Goal: Task Accomplishment & Management: Complete application form

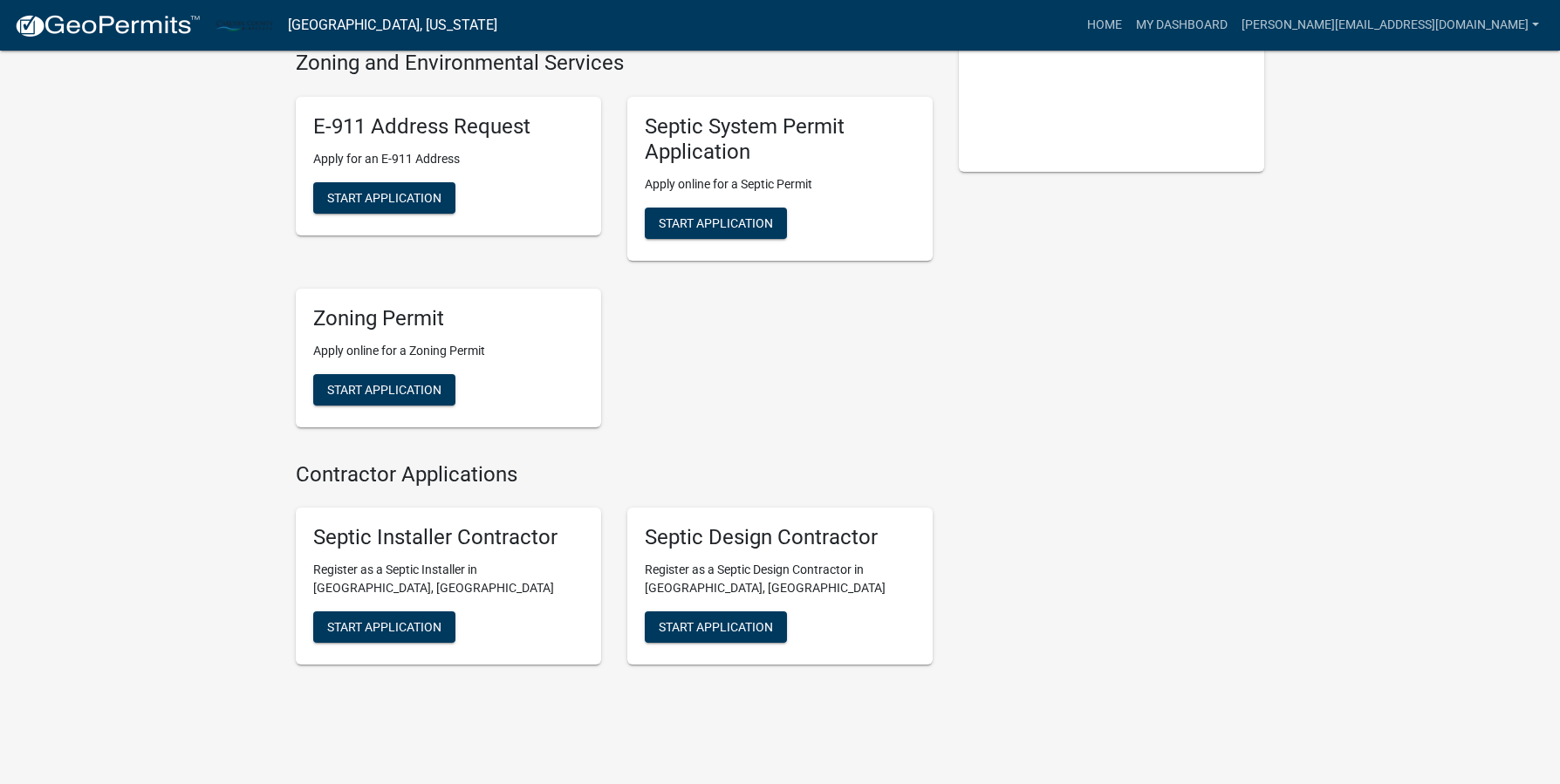
scroll to position [415, 0]
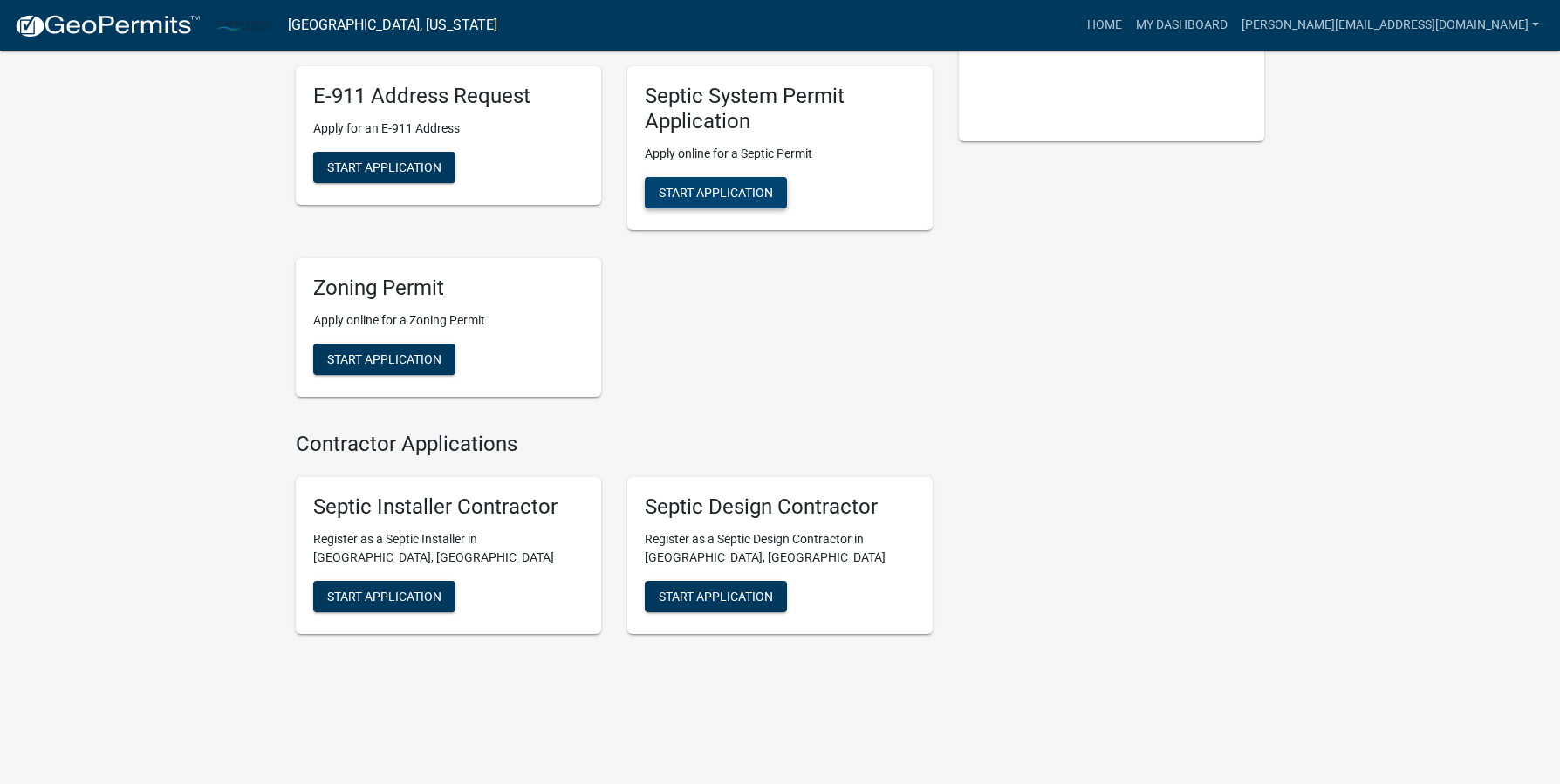
click at [749, 193] on span "Start Application" at bounding box center [716, 192] width 115 height 14
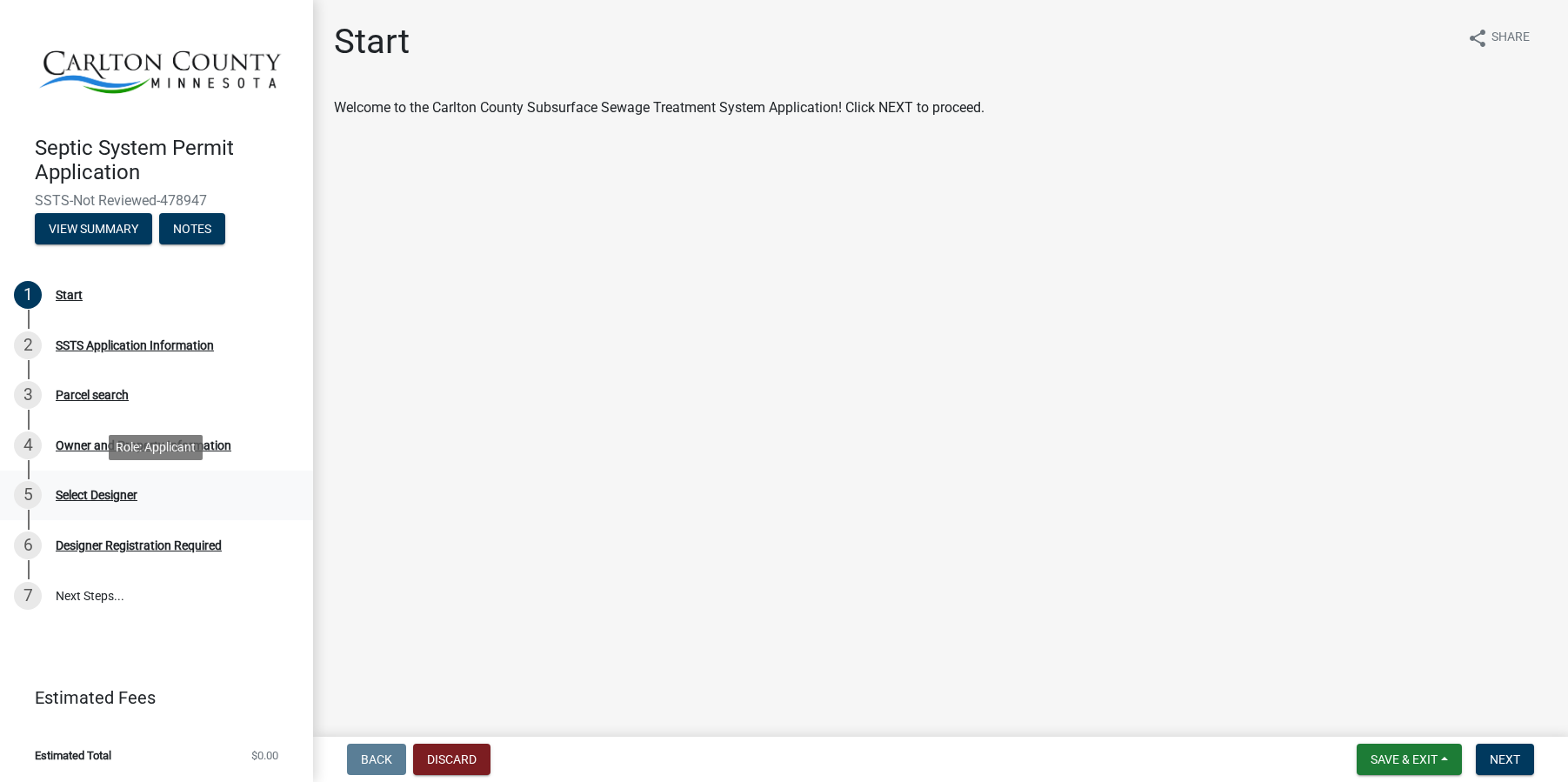
click at [124, 500] on div "Select Designer" at bounding box center [96, 494] width 82 height 12
click at [124, 491] on div "Select Designer" at bounding box center [96, 494] width 82 height 12
click at [144, 541] on div "Designer Registration Required" at bounding box center [138, 545] width 166 height 12
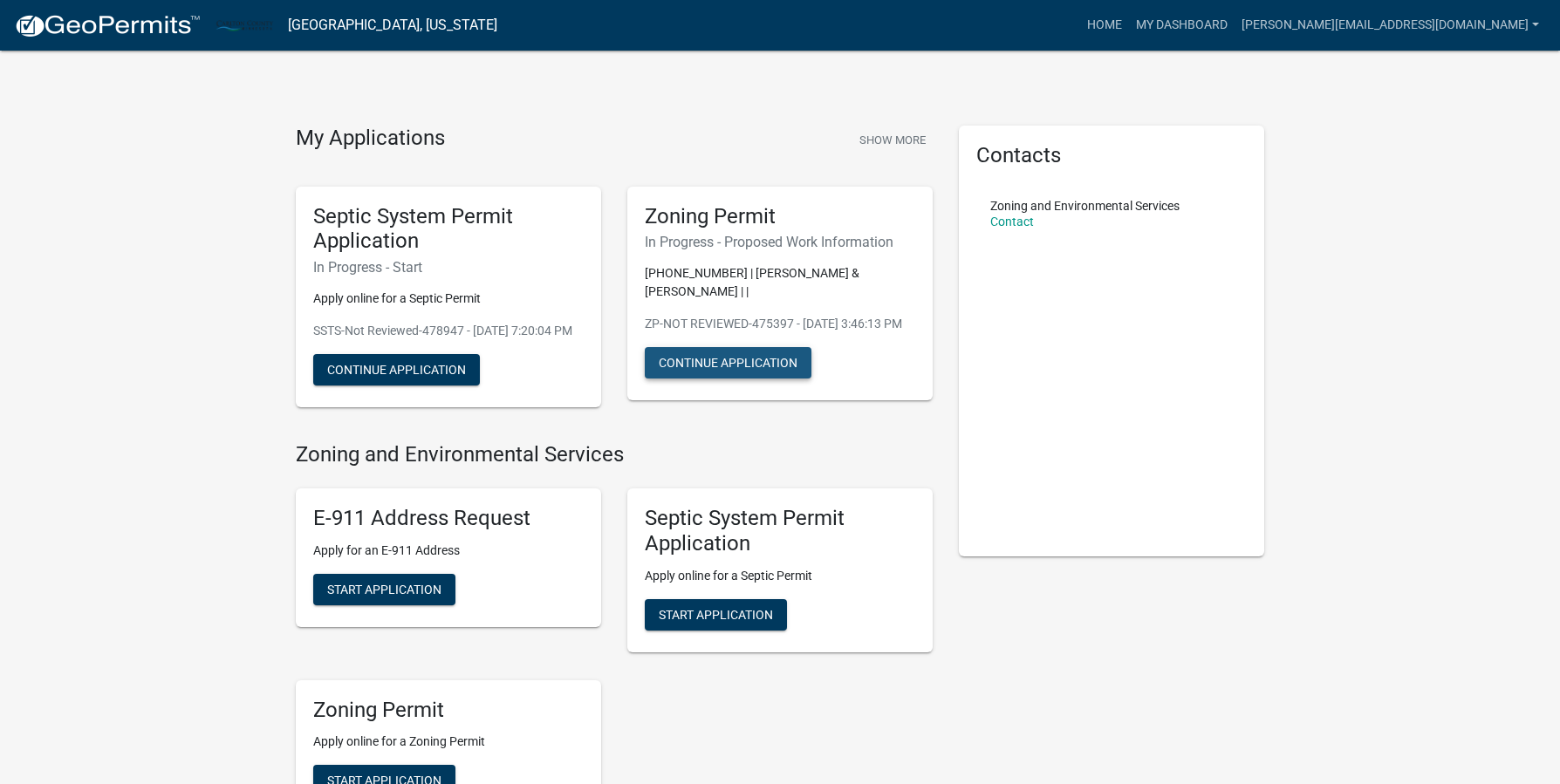
click at [738, 356] on button "Continue Application" at bounding box center [728, 363] width 166 height 32
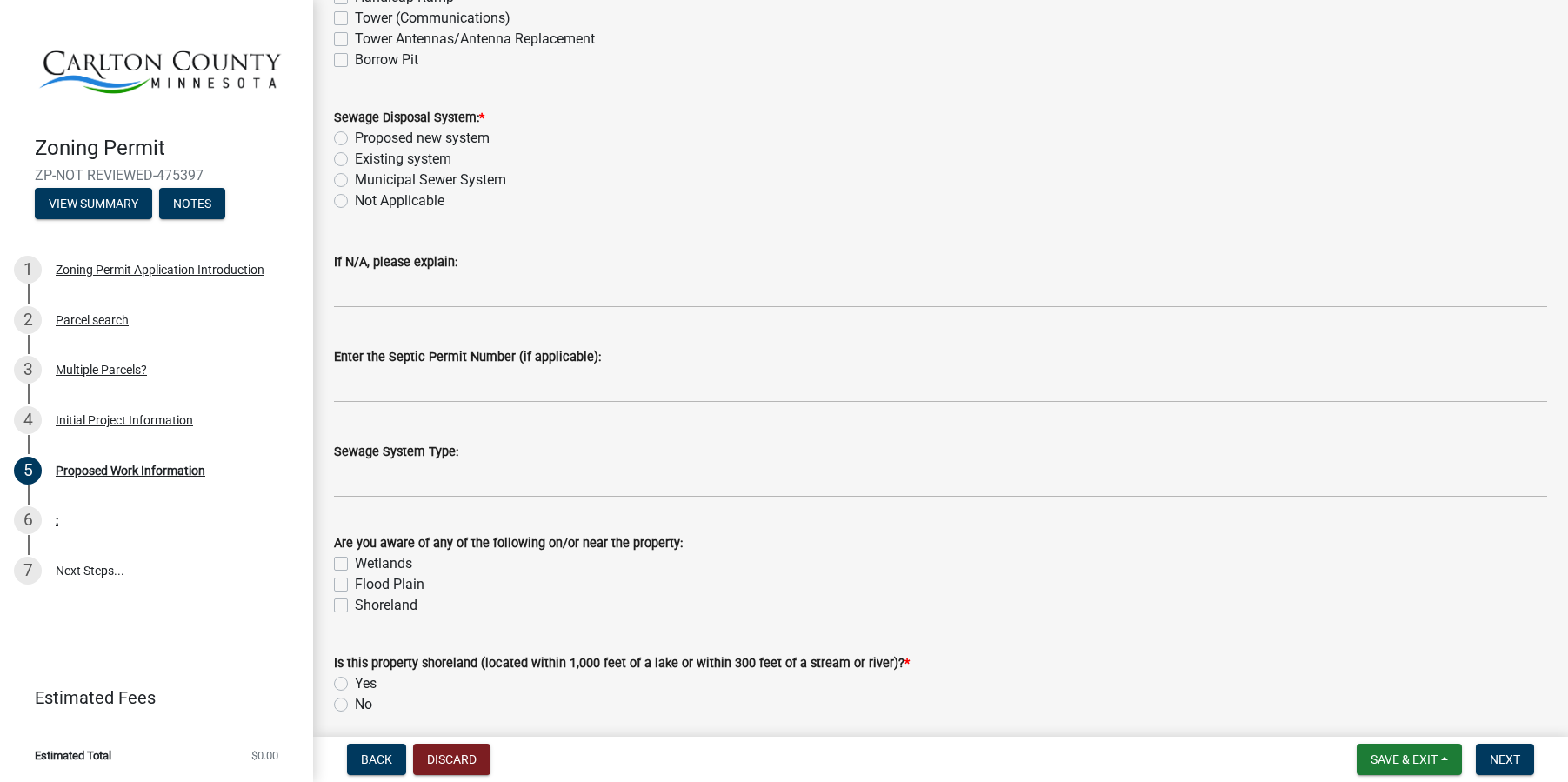
scroll to position [609, 0]
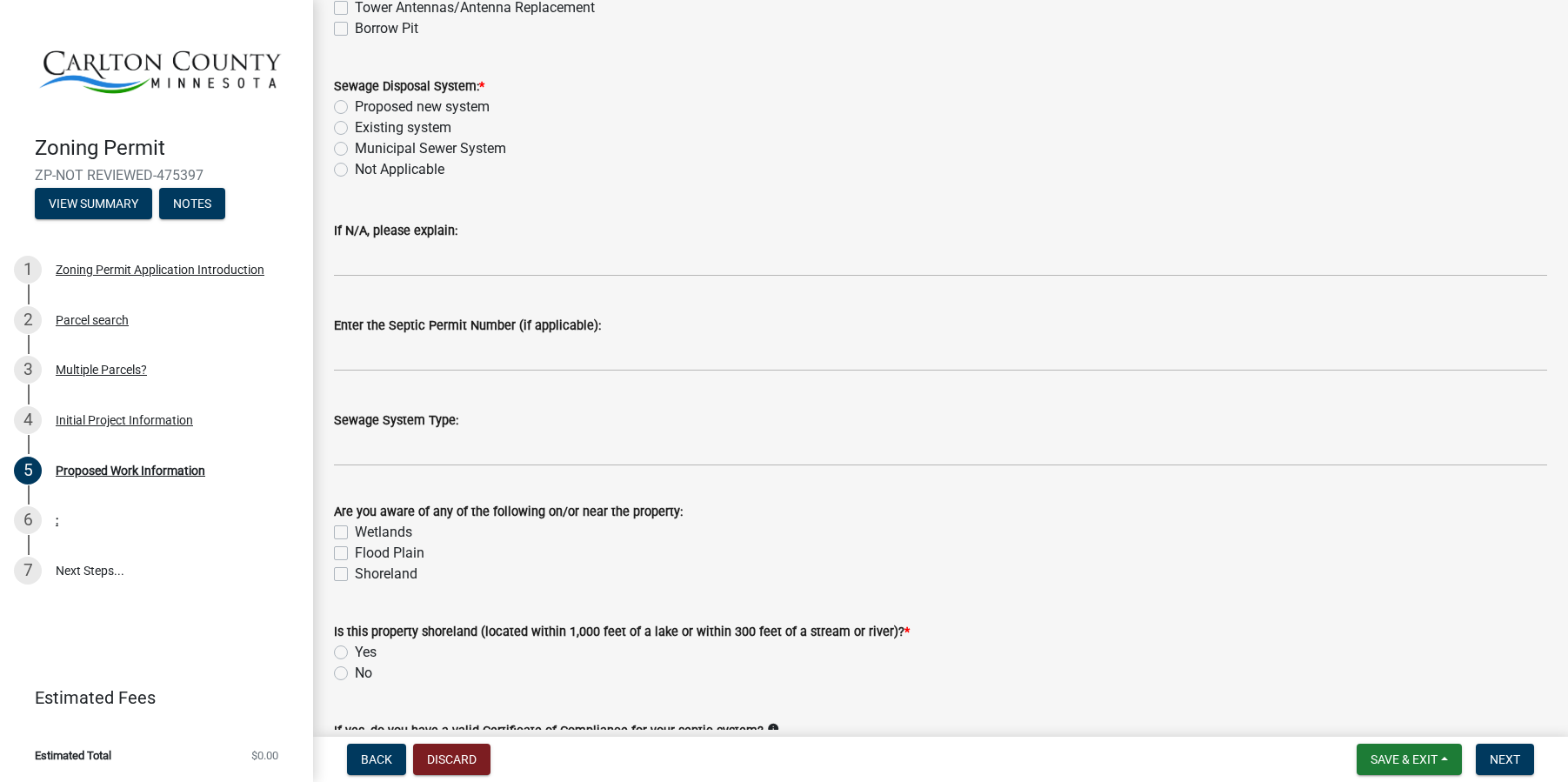
click at [355, 529] on label "Wetlands" at bounding box center [384, 532] width 57 height 21
click at [355, 529] on input "Wetlands" at bounding box center [361, 528] width 11 height 11
checkbox input "true"
checkbox input "false"
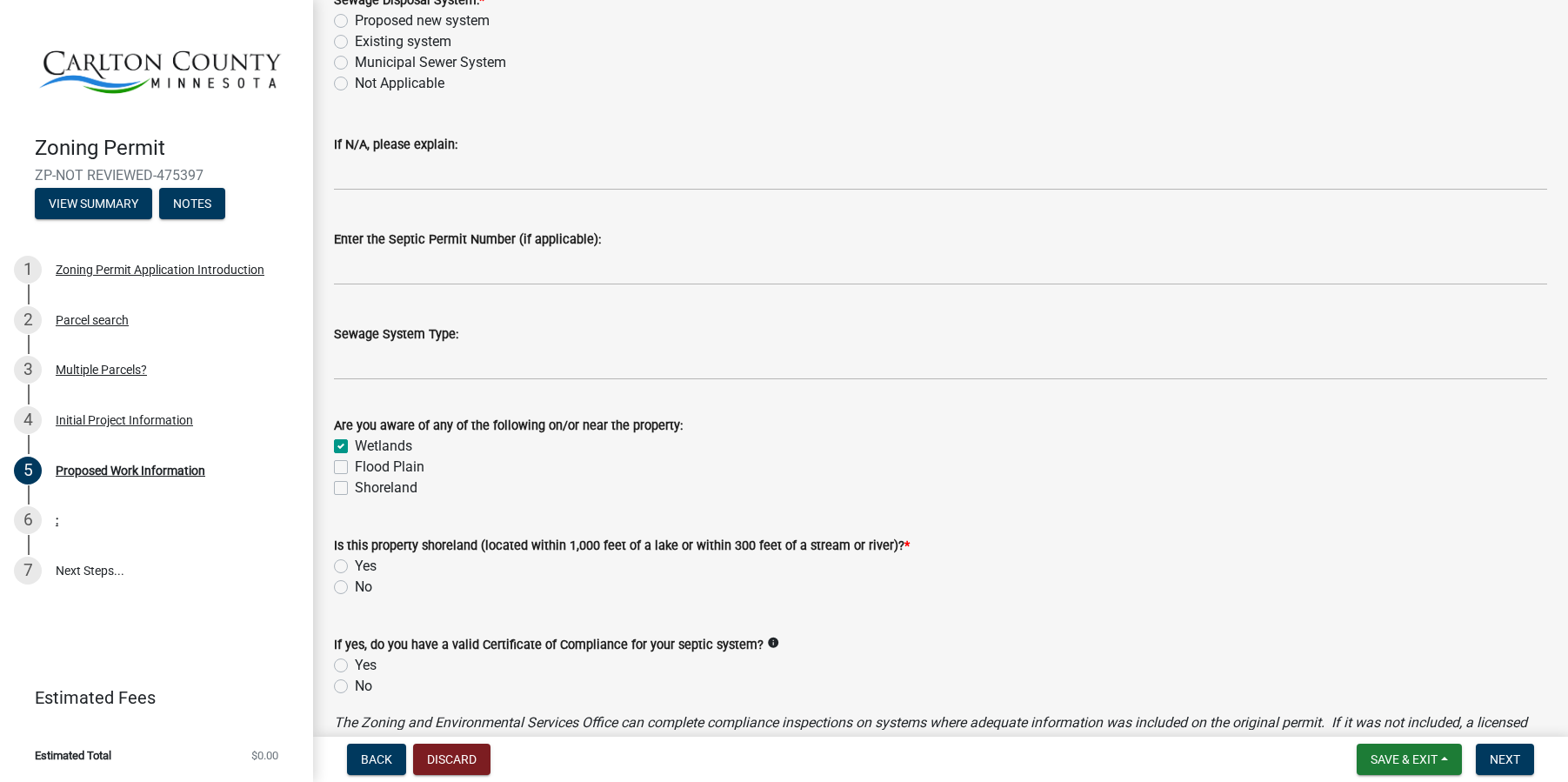
scroll to position [696, 0]
click at [355, 589] on label "No" at bounding box center [364, 587] width 17 height 21
click at [355, 588] on input "No" at bounding box center [361, 582] width 11 height 11
radio input "true"
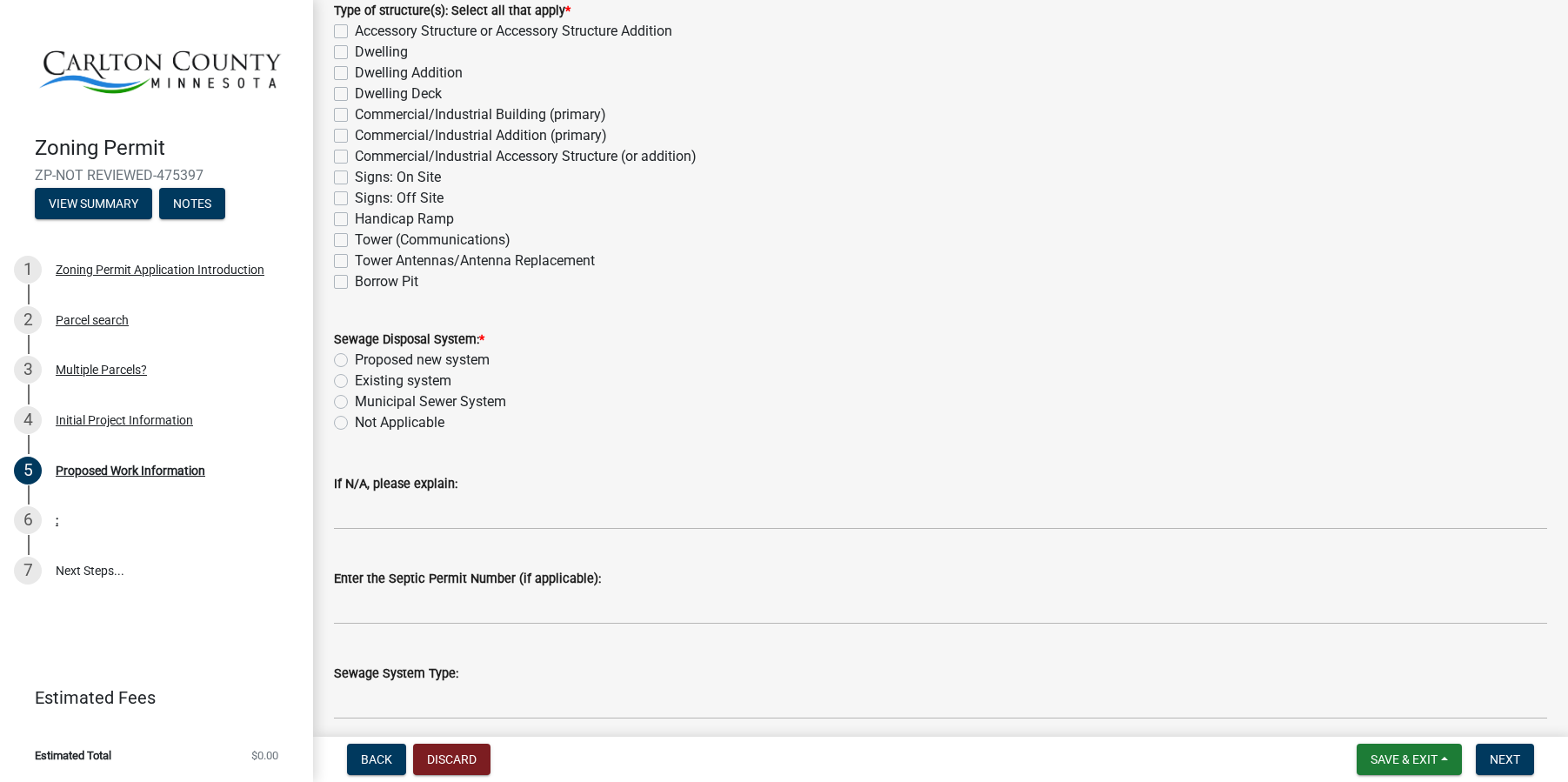
scroll to position [348, 0]
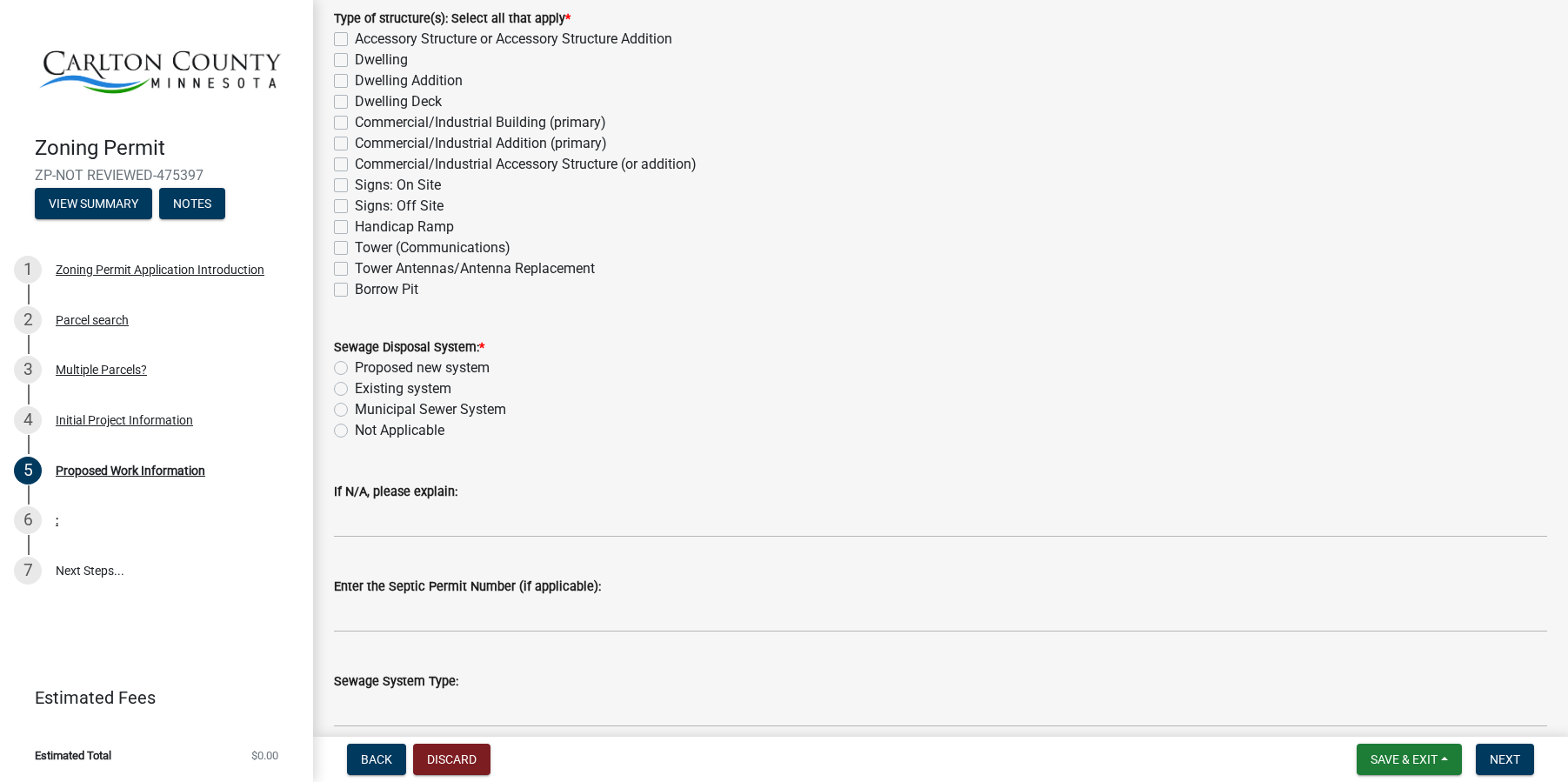
click at [355, 61] on label "Dwelling" at bounding box center [382, 60] width 53 height 21
click at [355, 61] on input "Dwelling" at bounding box center [361, 55] width 11 height 11
checkbox input "true"
checkbox input "false"
checkbox input "true"
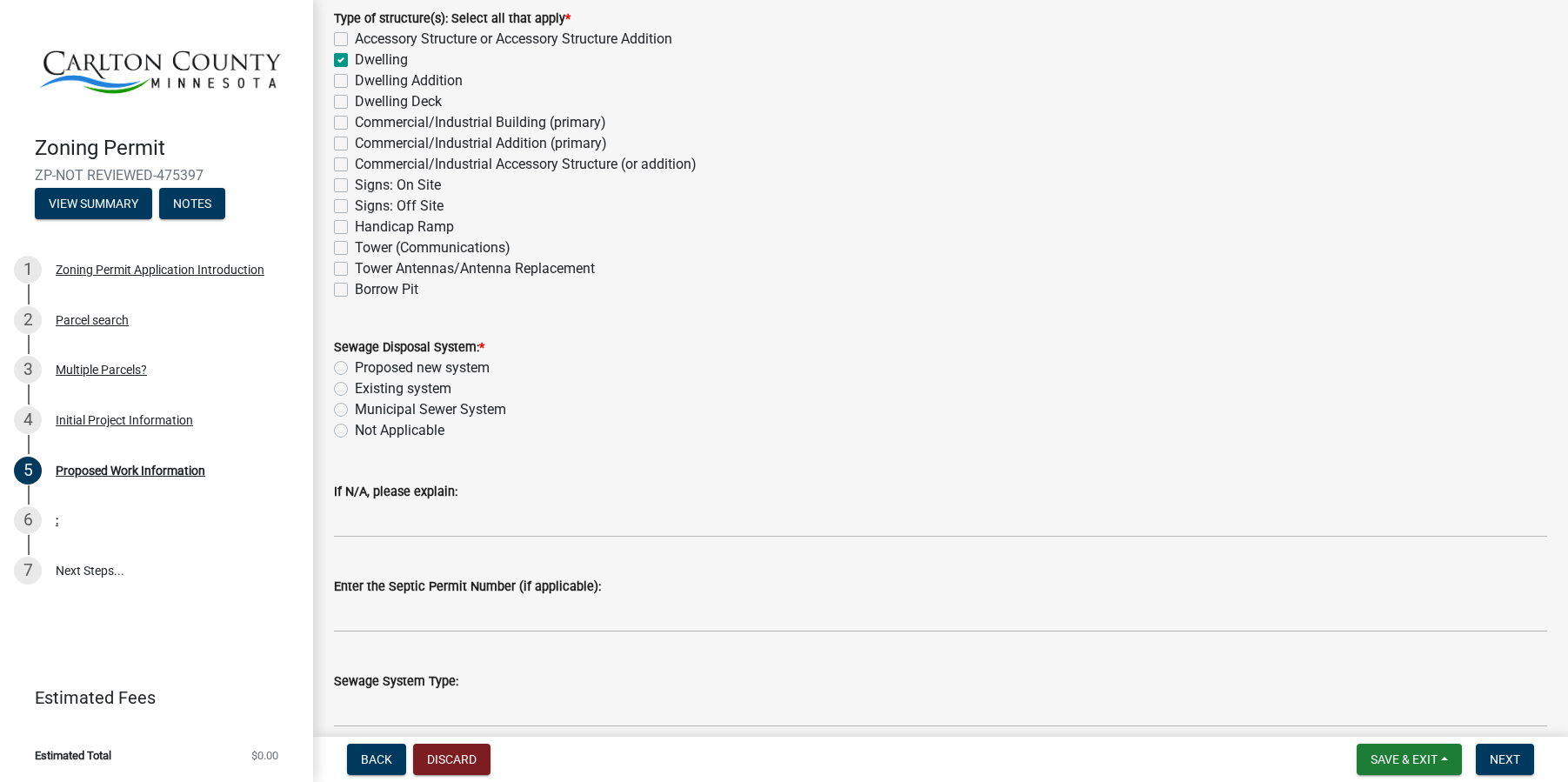
checkbox input "false"
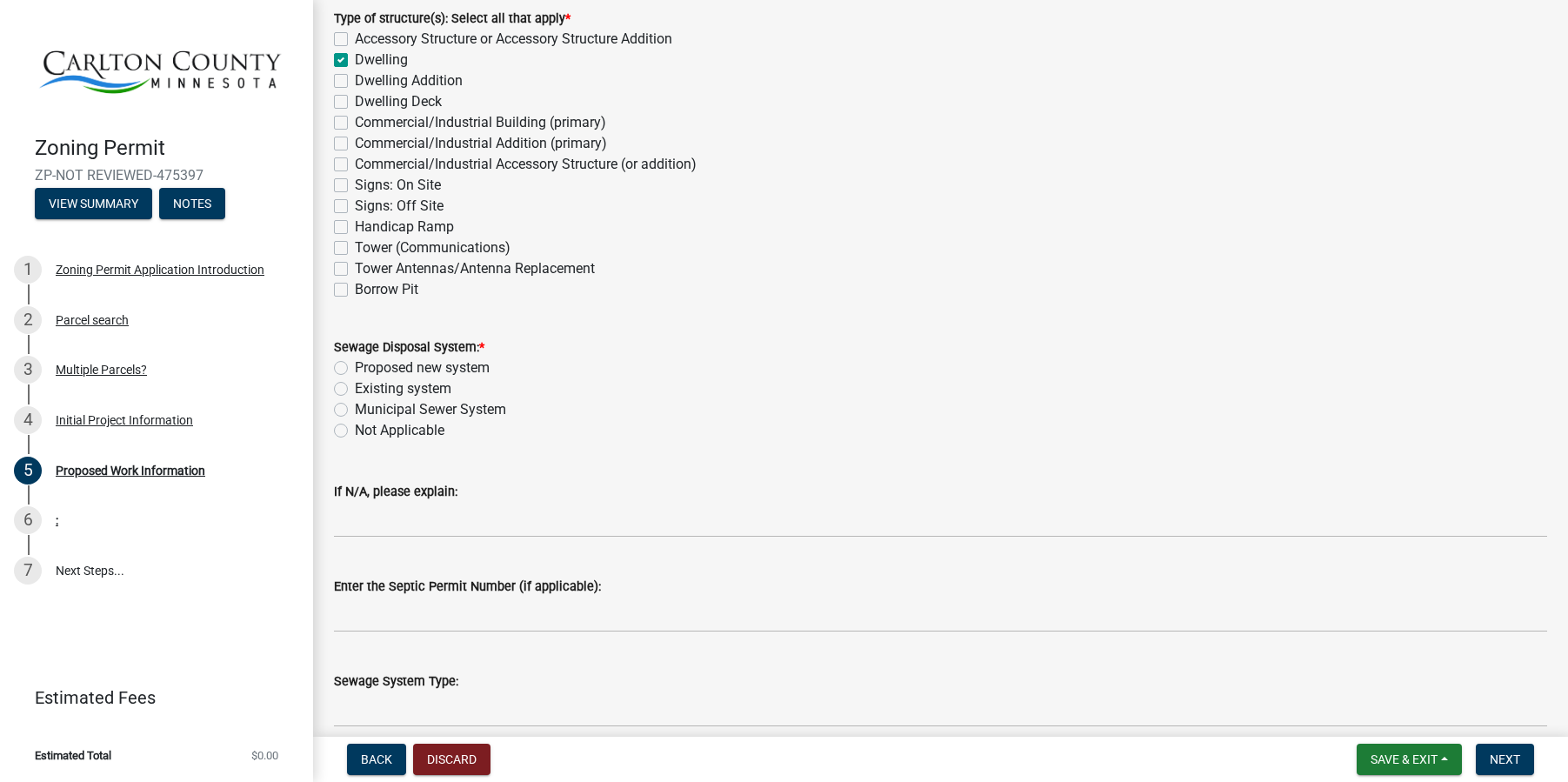
checkbox input "false"
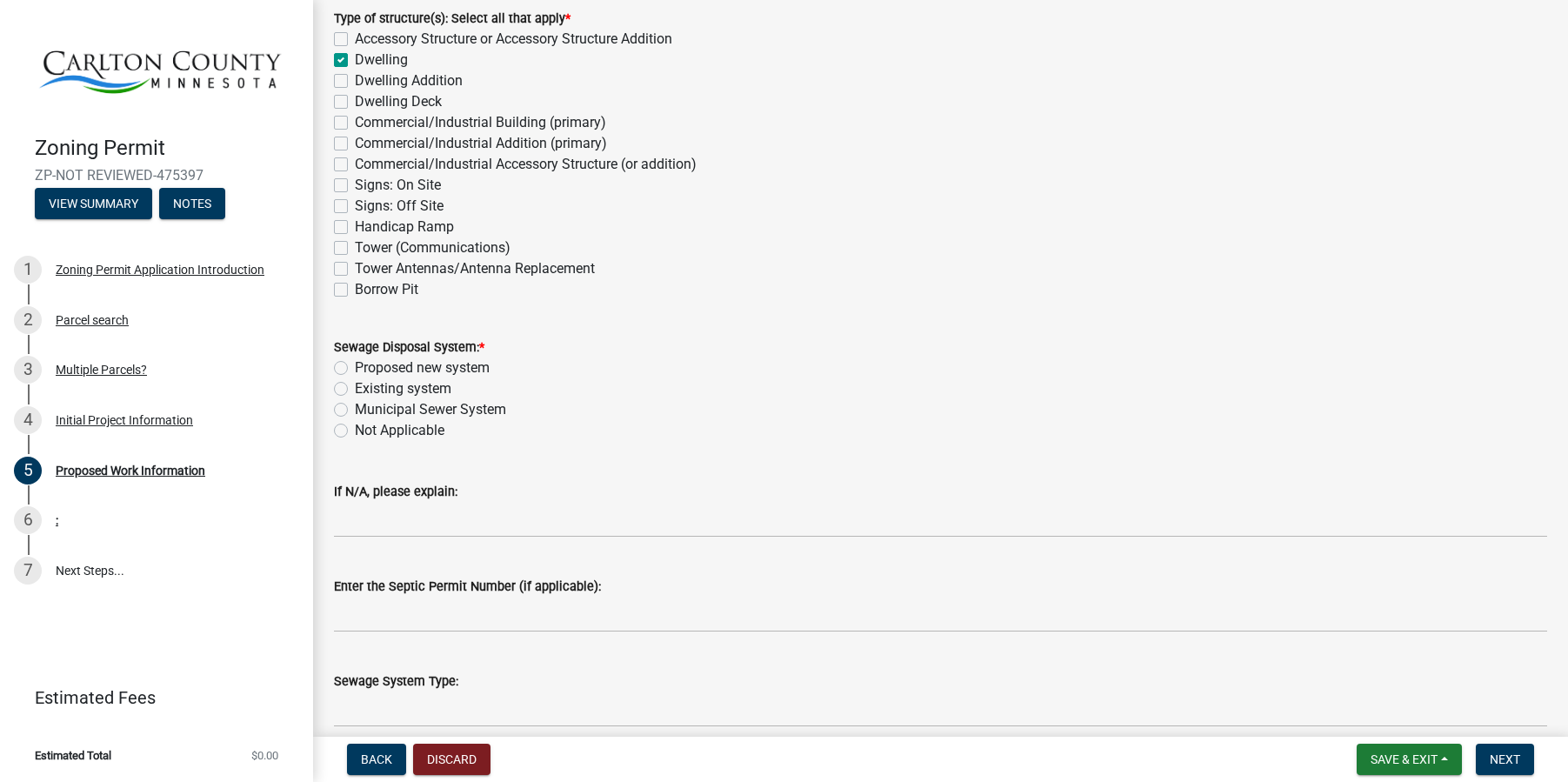
checkbox input "false"
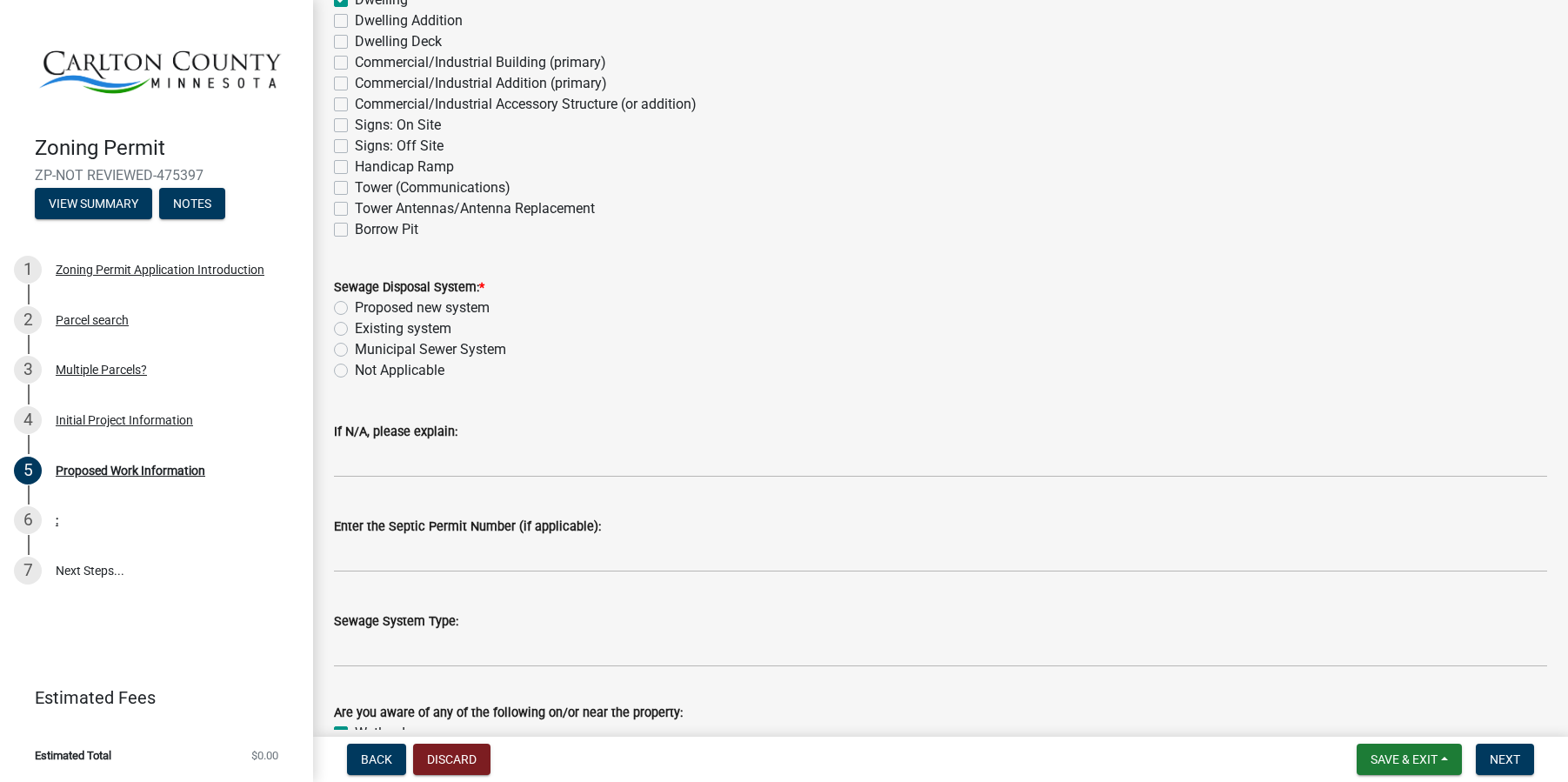
scroll to position [435, 0]
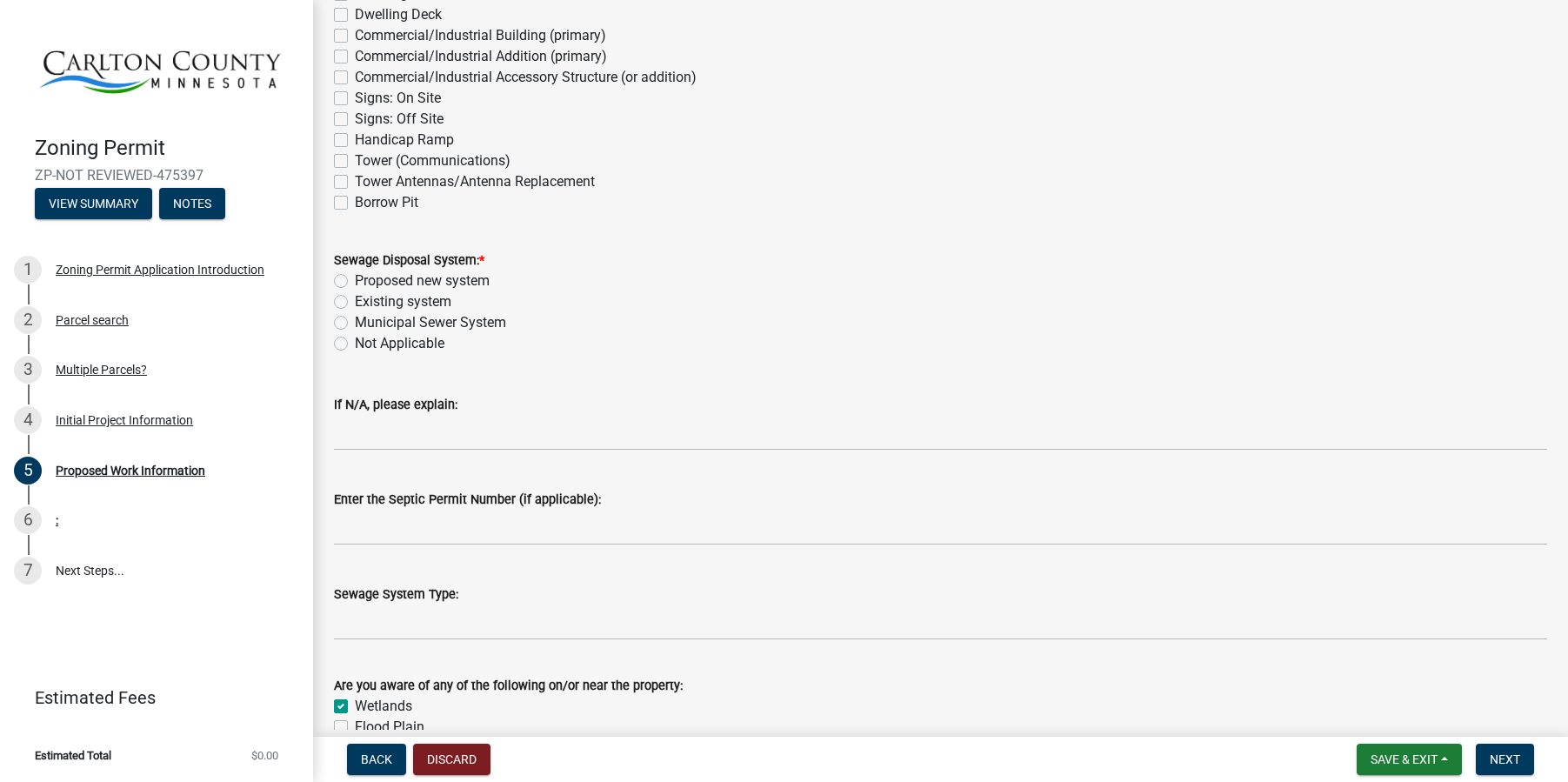
click at [355, 344] on label "Not Applicable" at bounding box center [400, 344] width 89 height 21
click at [355, 344] on input "Not Applicable" at bounding box center [361, 339] width 11 height 11
radio input "true"
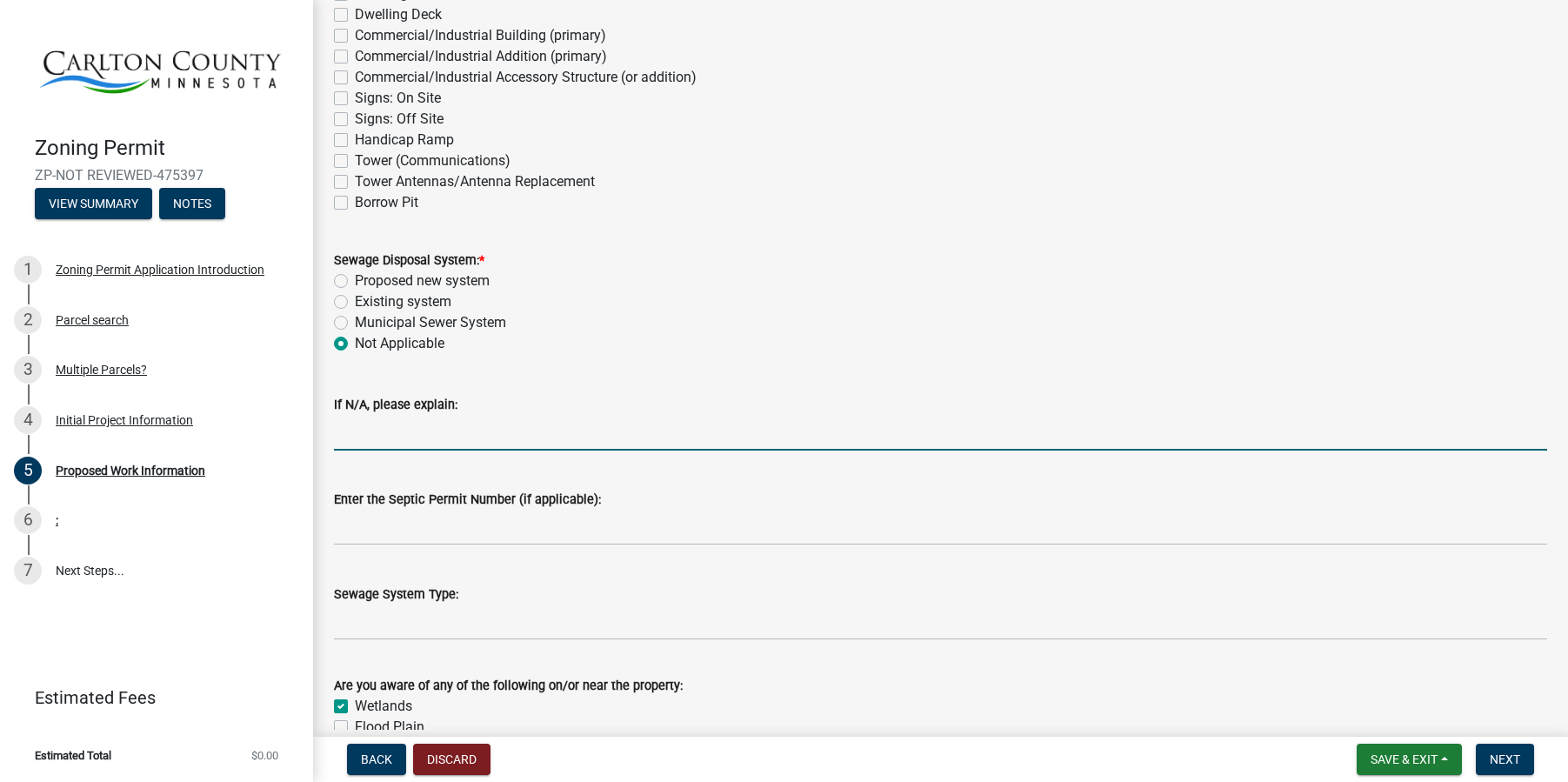
click at [372, 431] on input "If N/A, please explain:" at bounding box center [941, 432] width 1213 height 35
drag, startPoint x: 336, startPoint y: 431, endPoint x: 427, endPoint y: 430, distance: 91.0
click at [427, 430] on input "Mound system will be submitted by septic designer/installer" at bounding box center [941, 432] width 1213 height 35
type input "Mound system will be submitted by septic designer/installer"
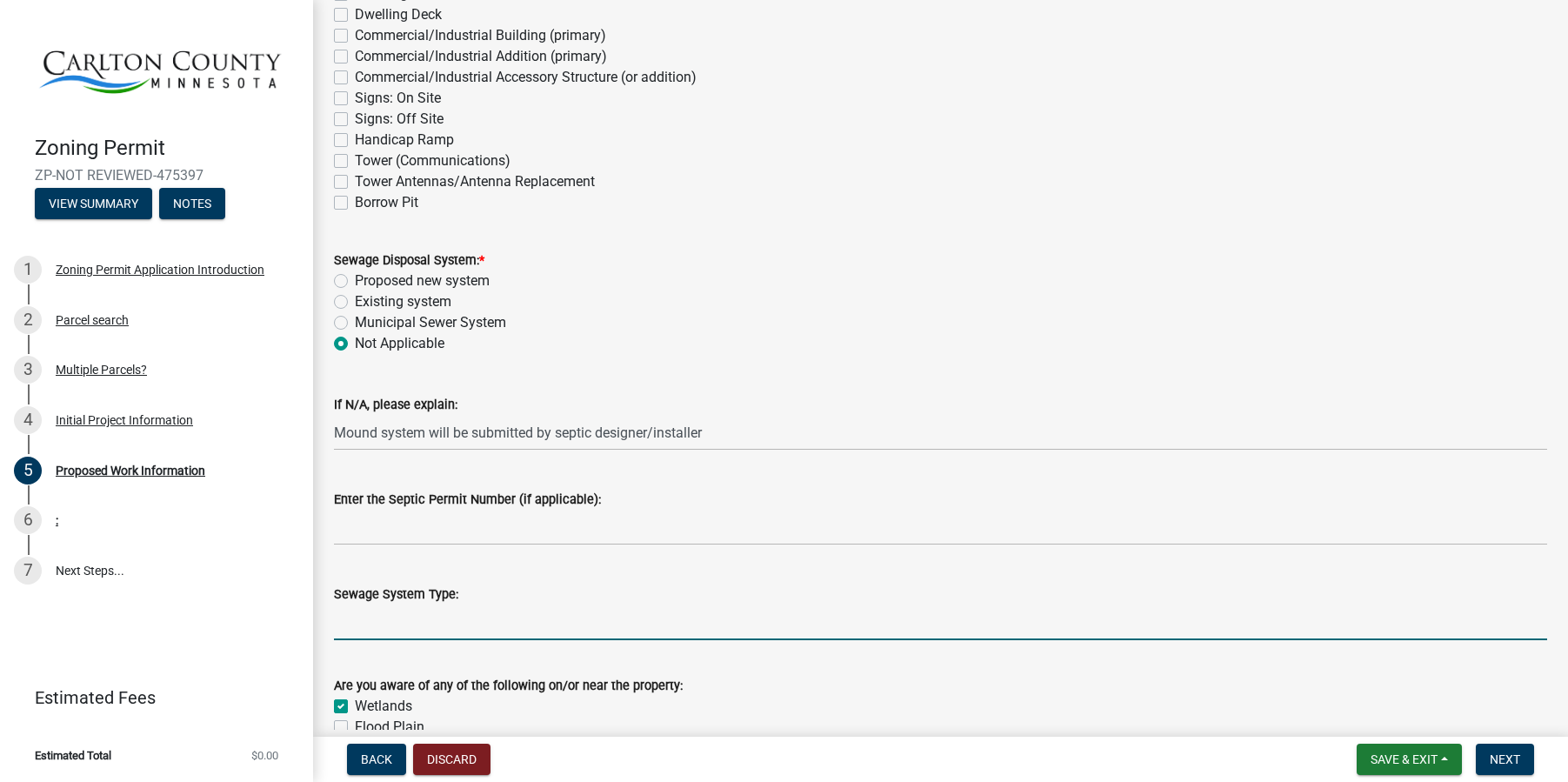
click at [352, 621] on input "Sewage System Type:" at bounding box center [941, 622] width 1213 height 35
paste input "Mound system"
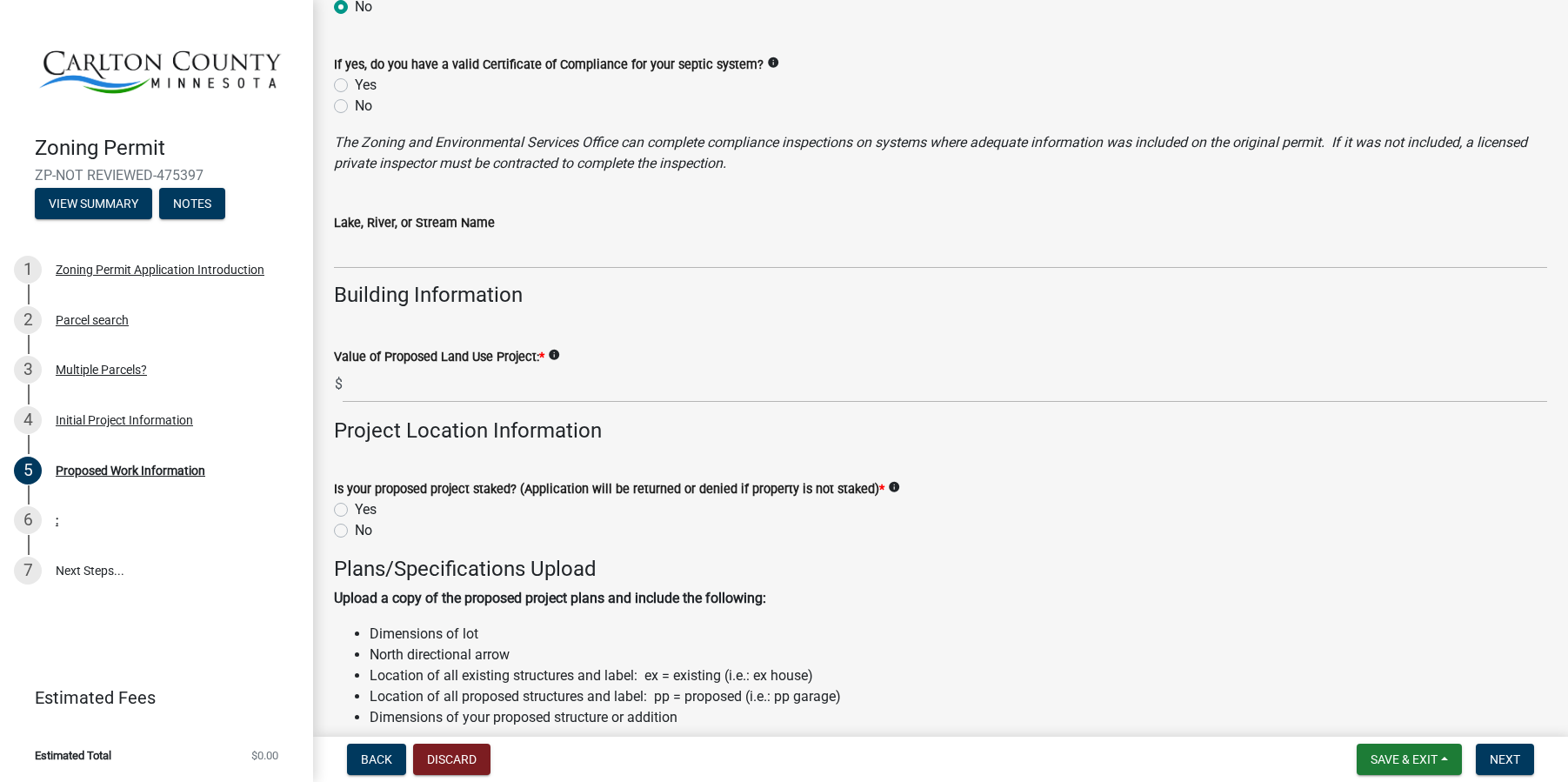
scroll to position [1305, 0]
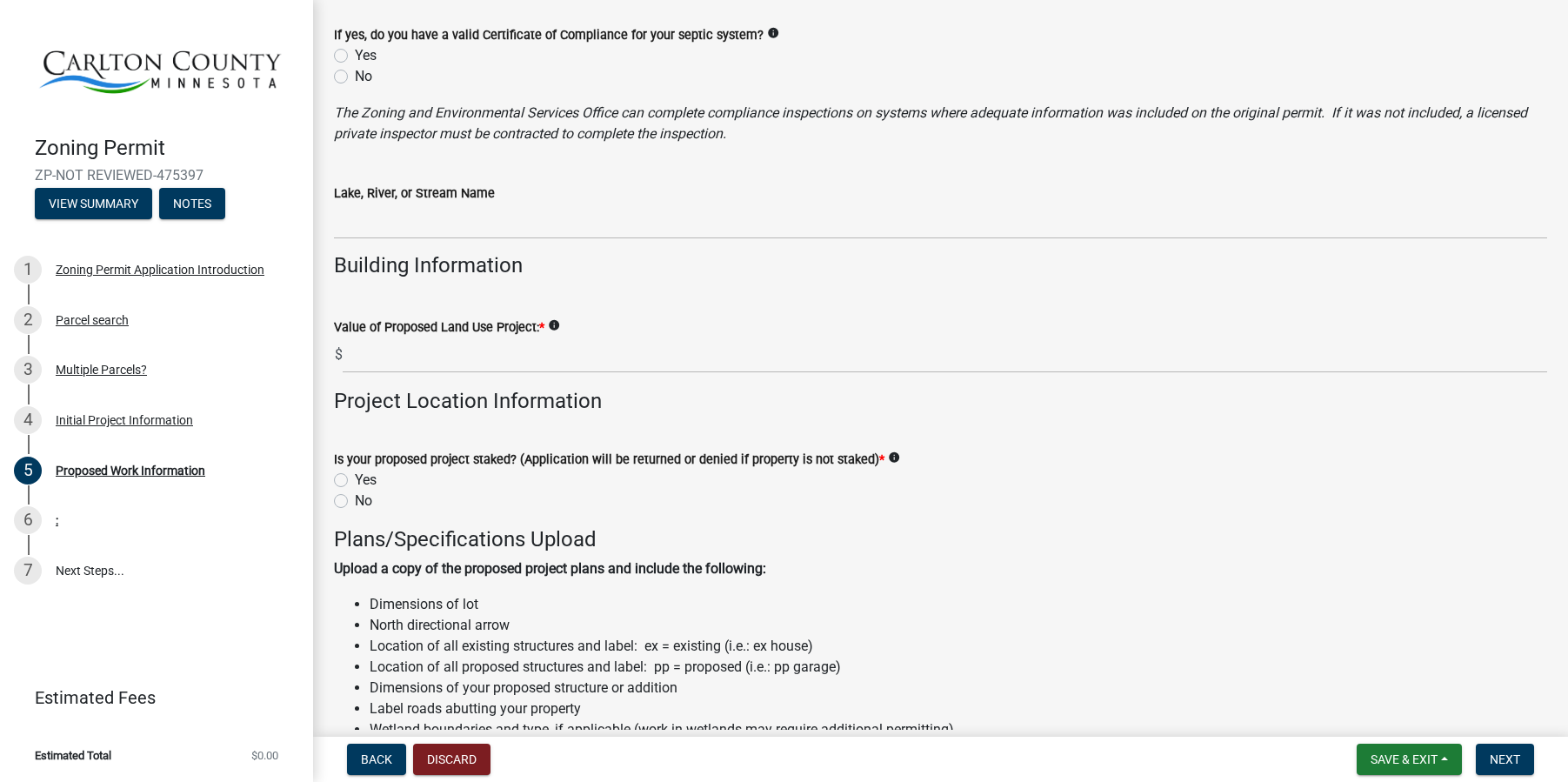
type input "Mound system"
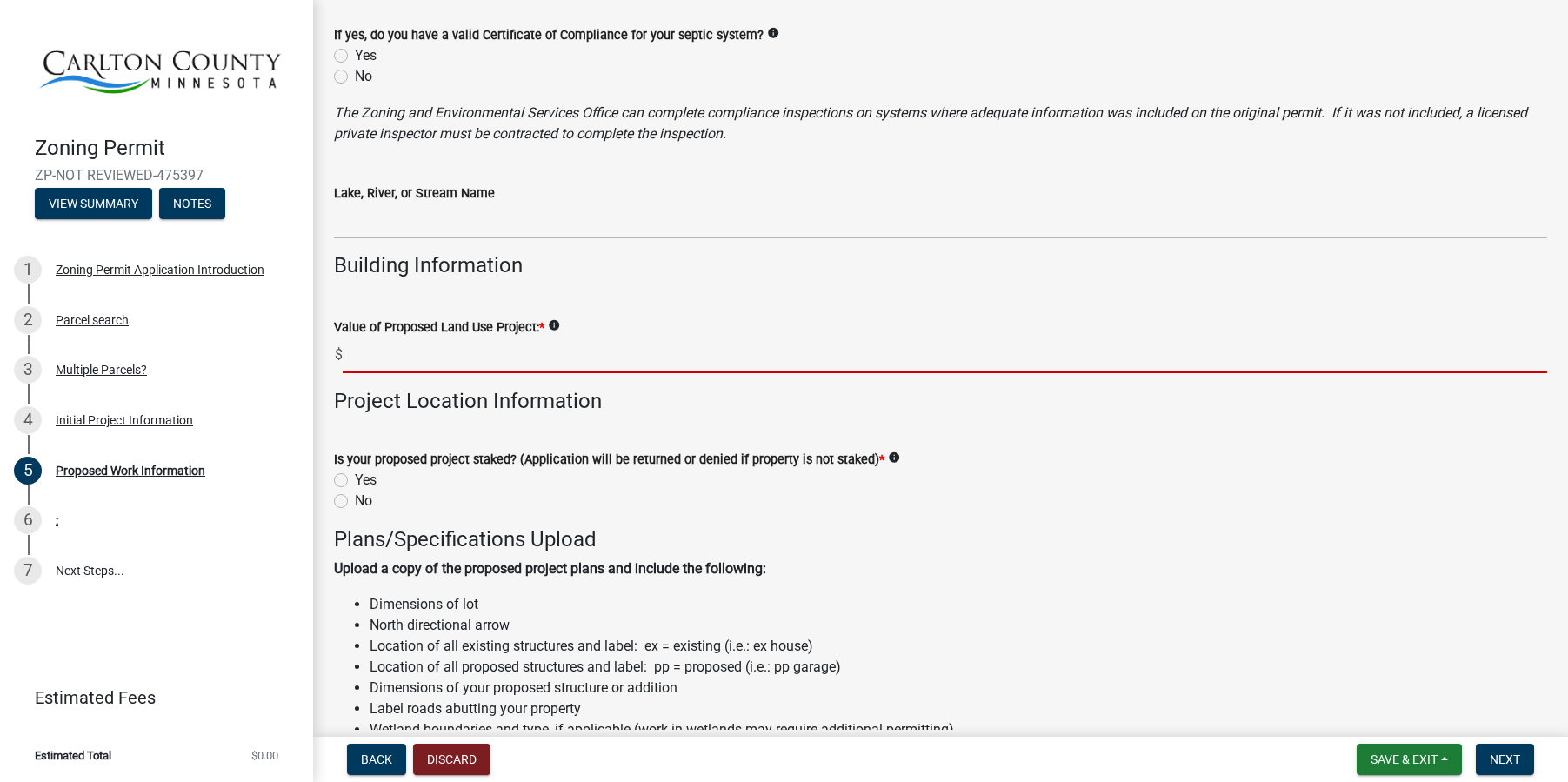
click at [373, 364] on input "text" at bounding box center [944, 354] width 1204 height 35
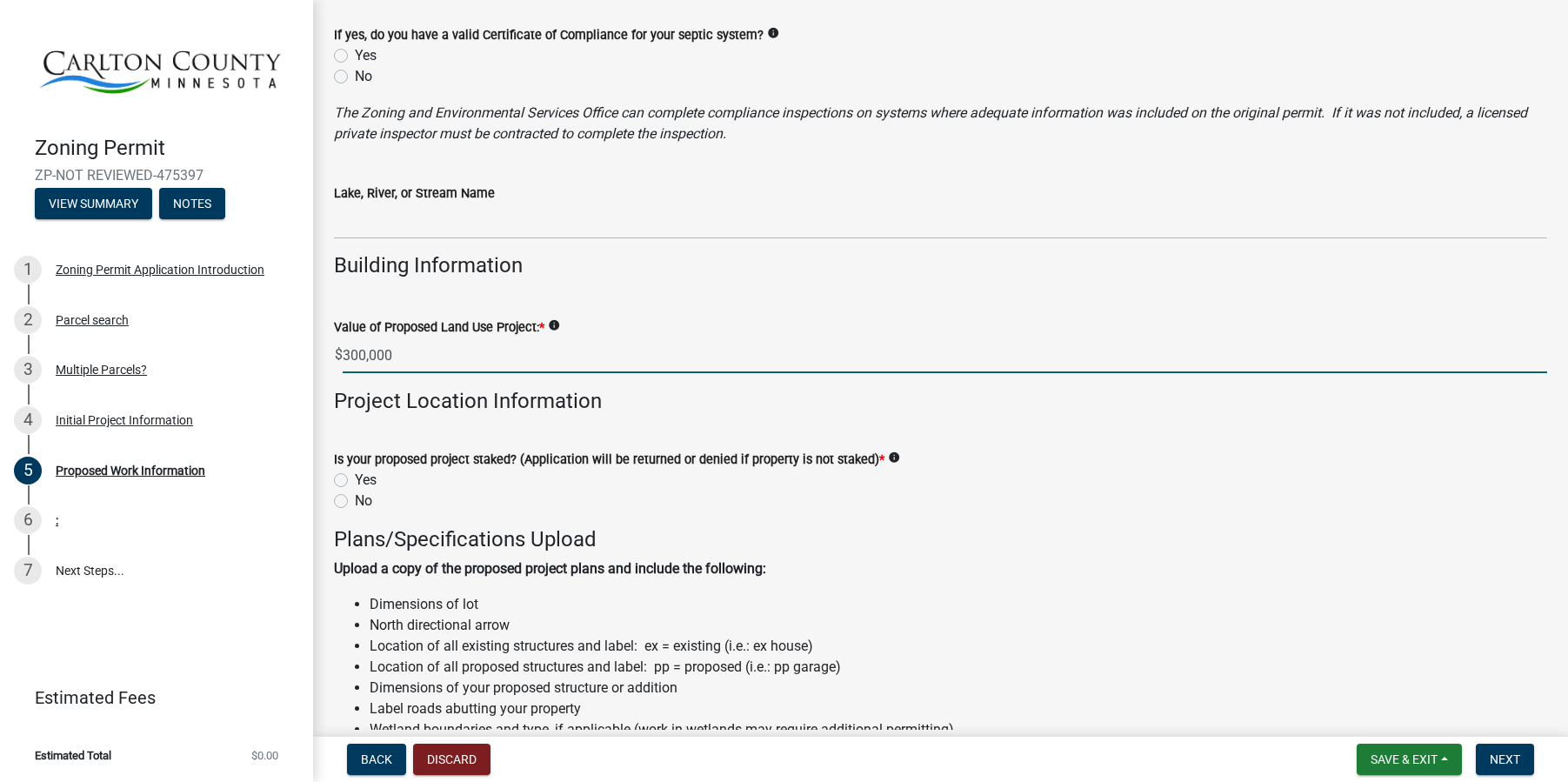
type input "300000"
click at [355, 481] on label "Yes" at bounding box center [366, 480] width 22 height 21
click at [355, 481] on input "Yes" at bounding box center [361, 475] width 11 height 11
radio input "true"
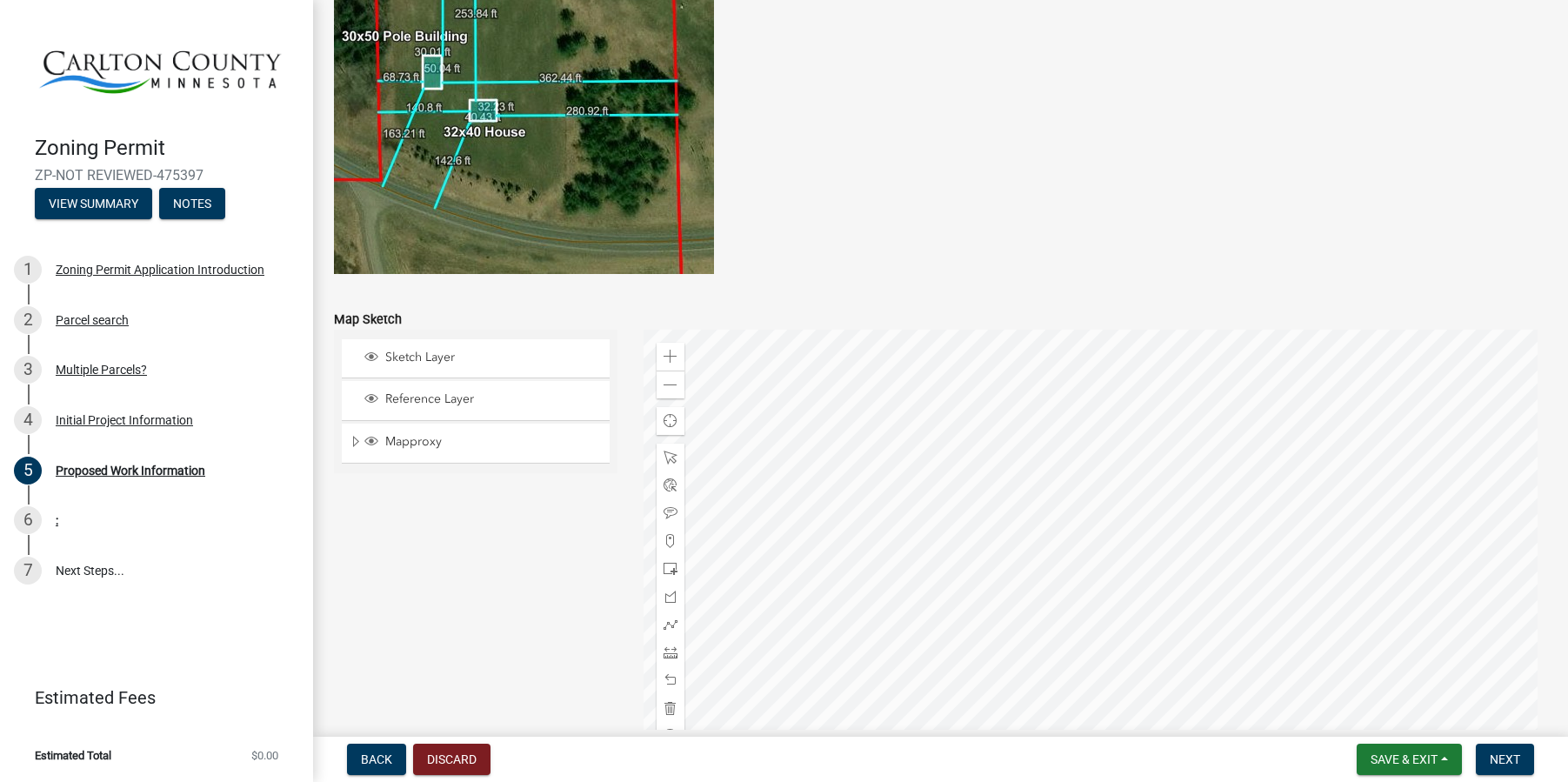
scroll to position [3307, 0]
click at [411, 357] on span "Sketch Layer" at bounding box center [492, 356] width 223 height 15
click at [357, 442] on span "Expand" at bounding box center [355, 441] width 14 height 16
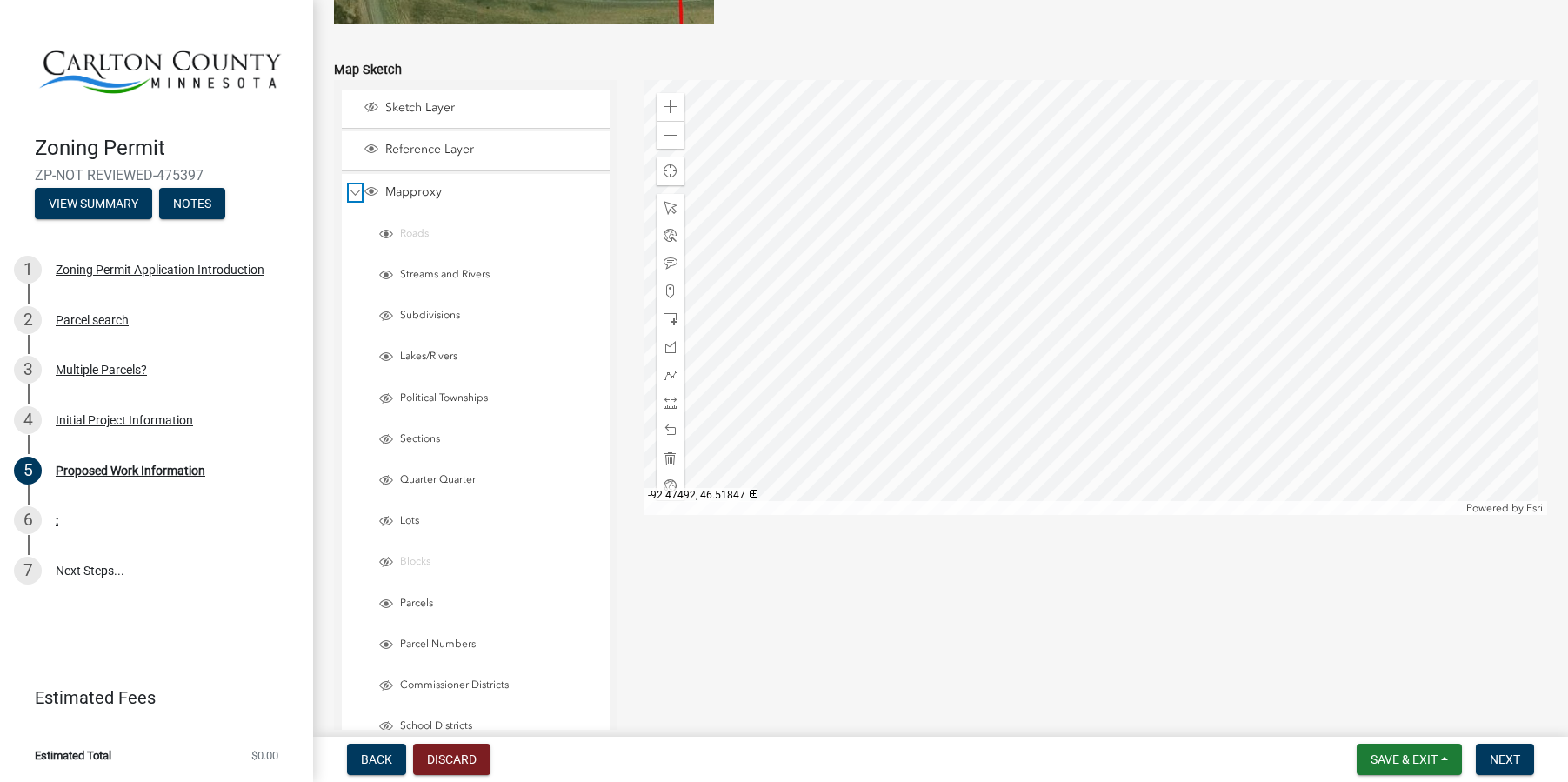
scroll to position [3568, 0]
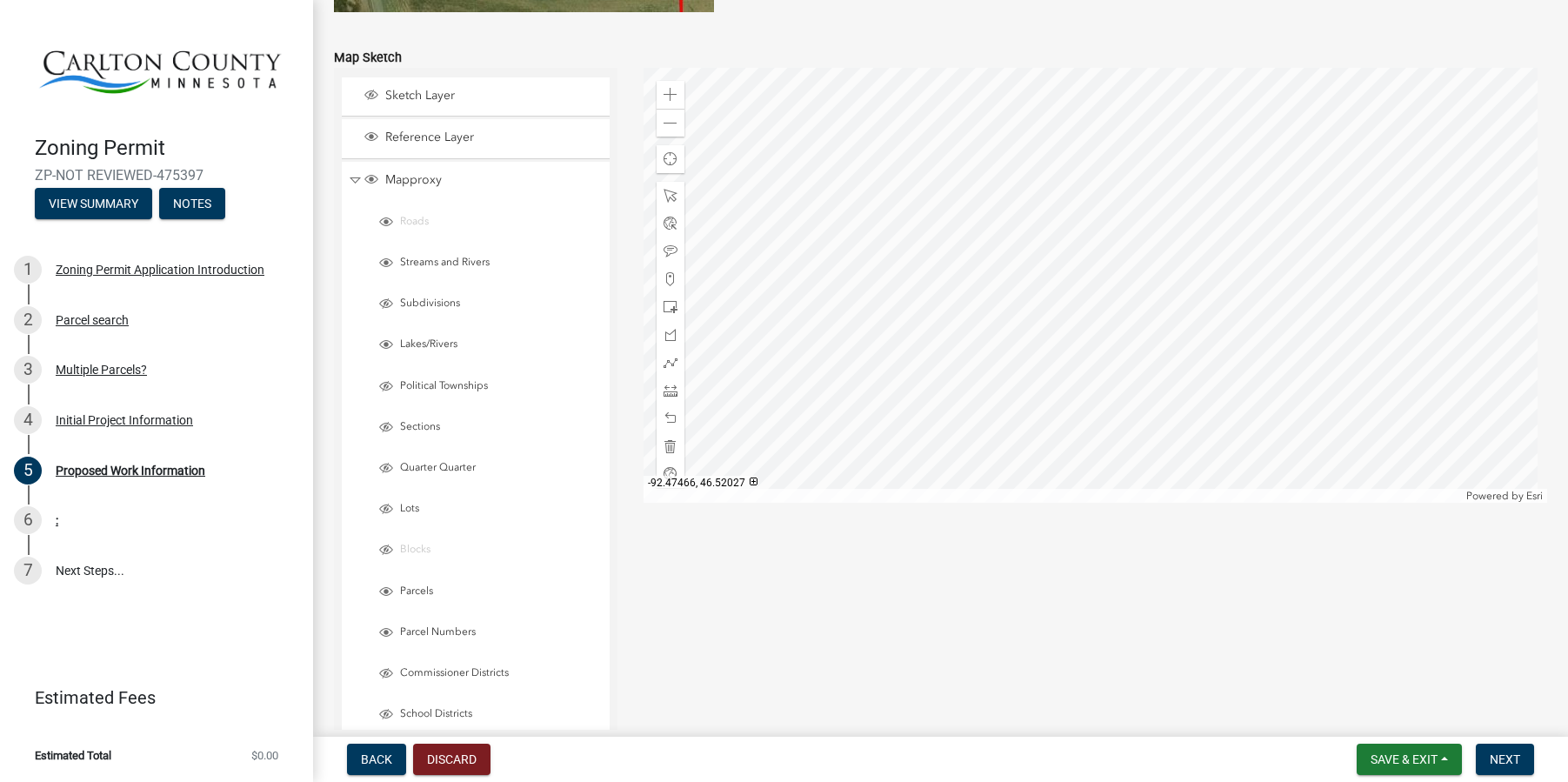
click at [1085, 325] on div at bounding box center [1095, 285] width 903 height 435
click at [447, 102] on span "Sketch Layer" at bounding box center [492, 95] width 223 height 15
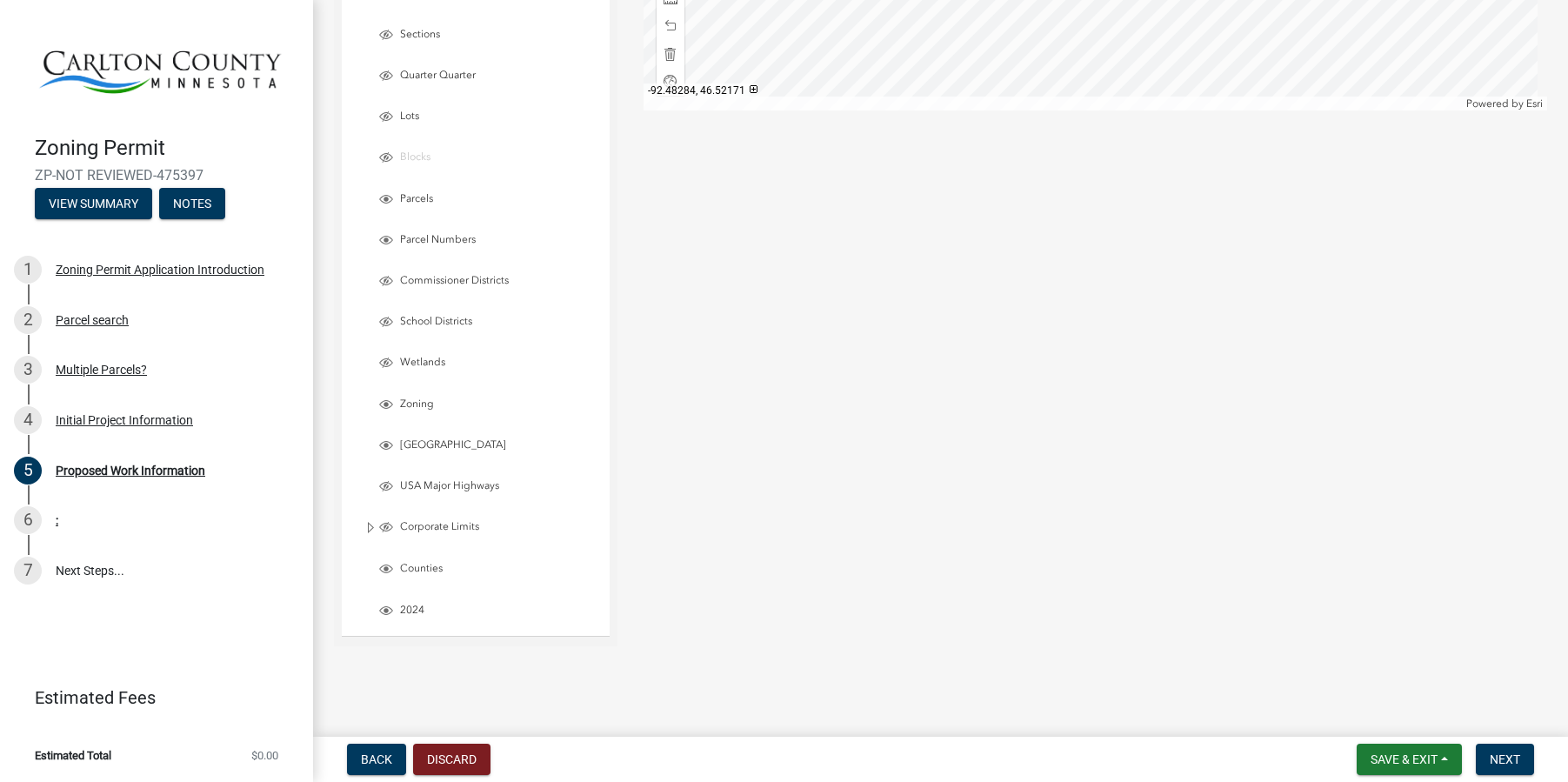
scroll to position [3525, 0]
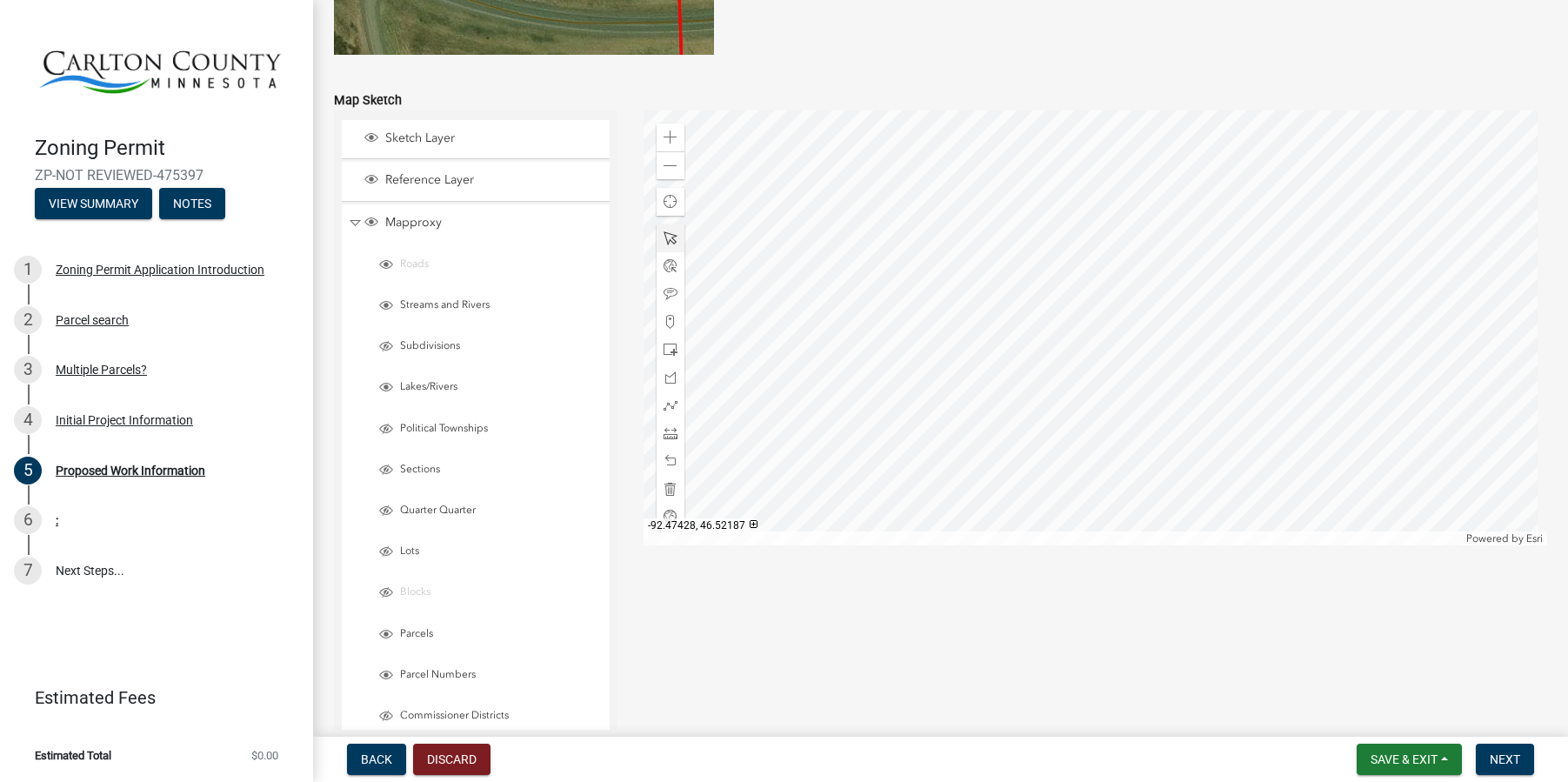
click at [1102, 272] on div at bounding box center [1095, 328] width 903 height 435
click at [1064, 324] on div at bounding box center [1095, 328] width 903 height 435
click at [1073, 405] on div at bounding box center [1095, 328] width 903 height 435
click at [371, 177] on span "Layer List" at bounding box center [371, 179] width 14 height 14
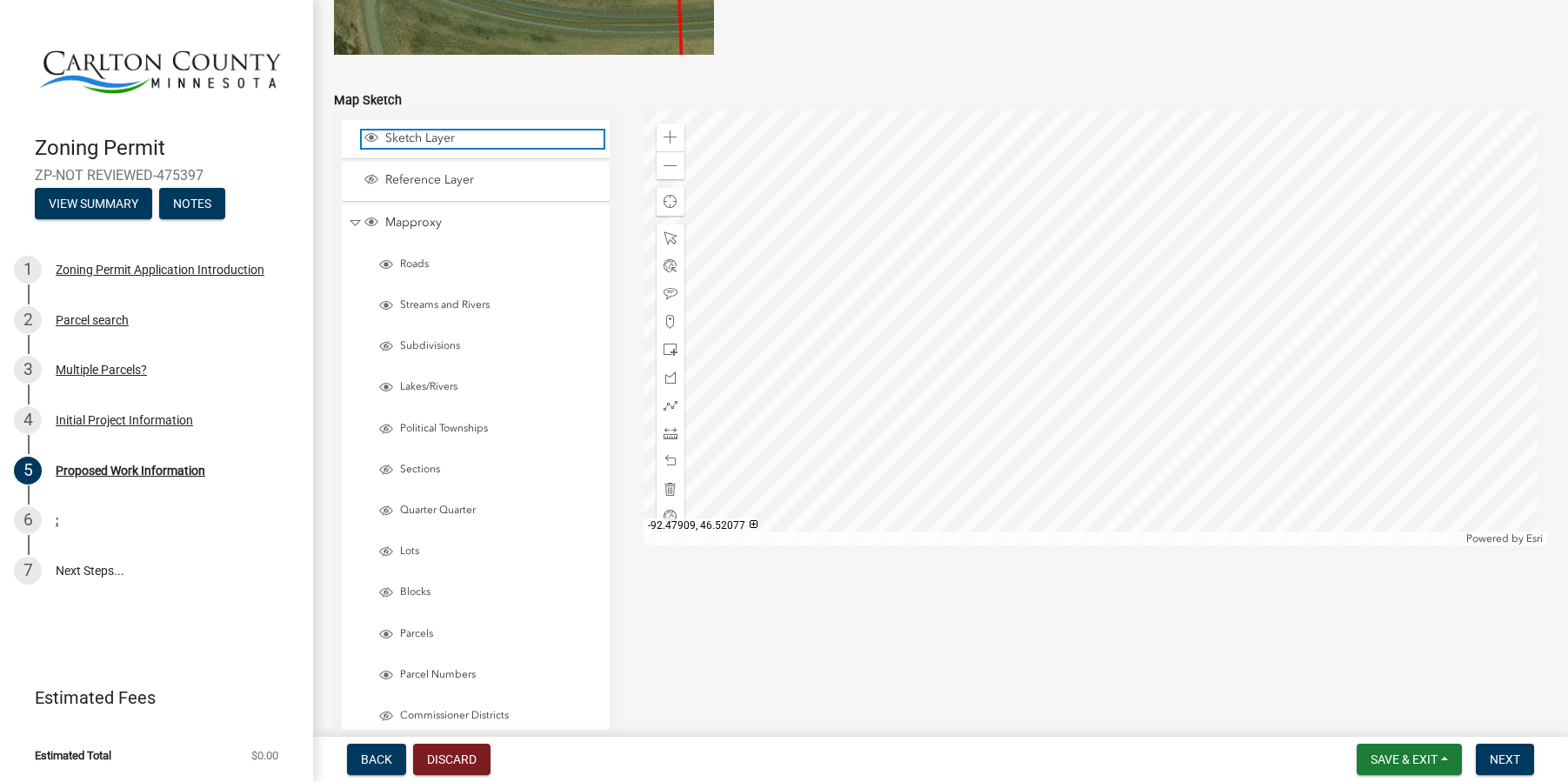
click at [375, 140] on span "Layer List" at bounding box center [371, 137] width 14 height 14
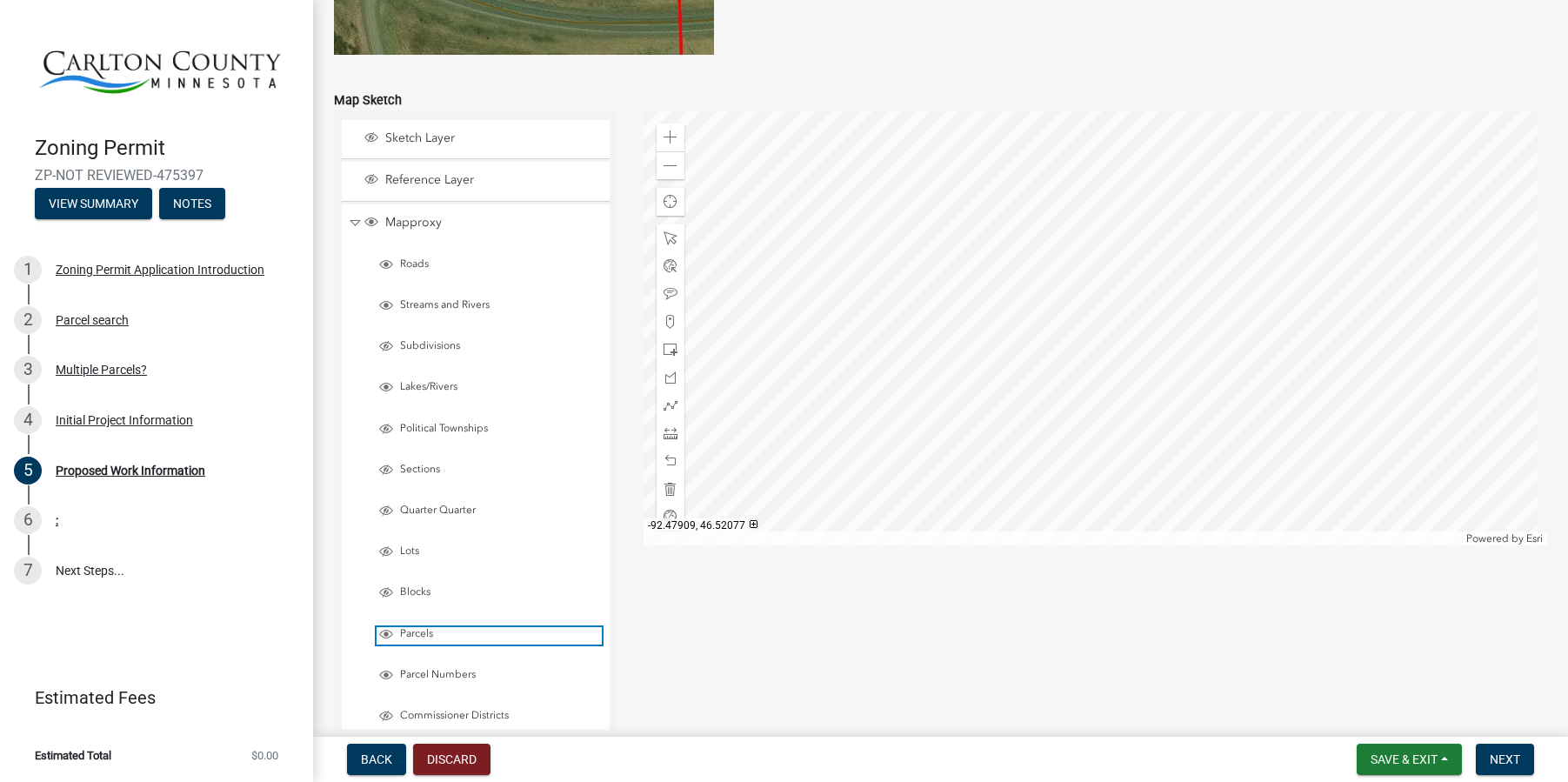
click at [400, 634] on span "Parcels" at bounding box center [499, 634] width 207 height 14
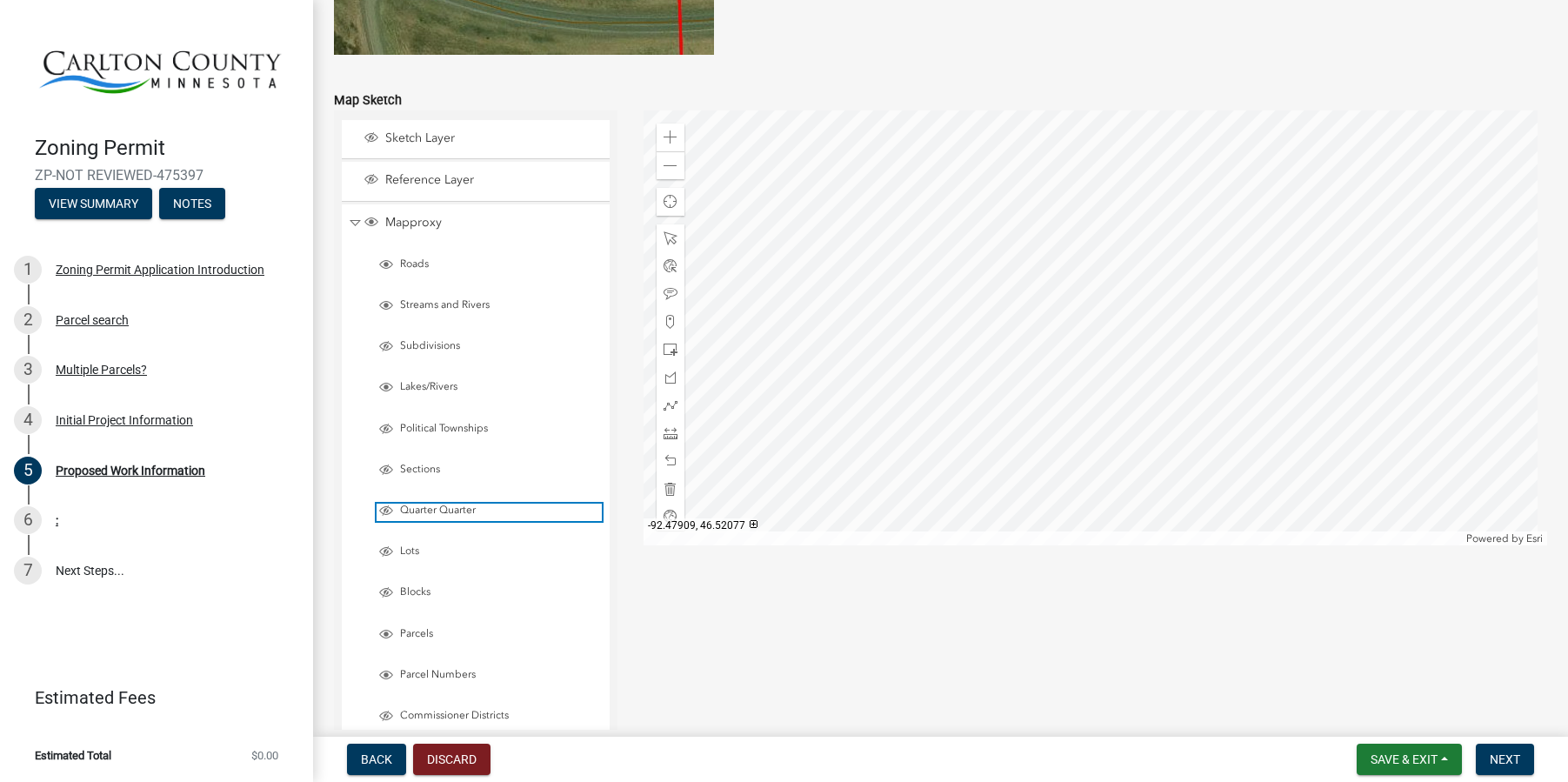
drag, startPoint x: 526, startPoint y: 507, endPoint x: 526, endPoint y: 423, distance: 84.0
click at [526, 423] on ul "Roads Streams and Rivers Subdivisions Lakes/Rivers Political Townships Sections…" at bounding box center [483, 657] width 255 height 829
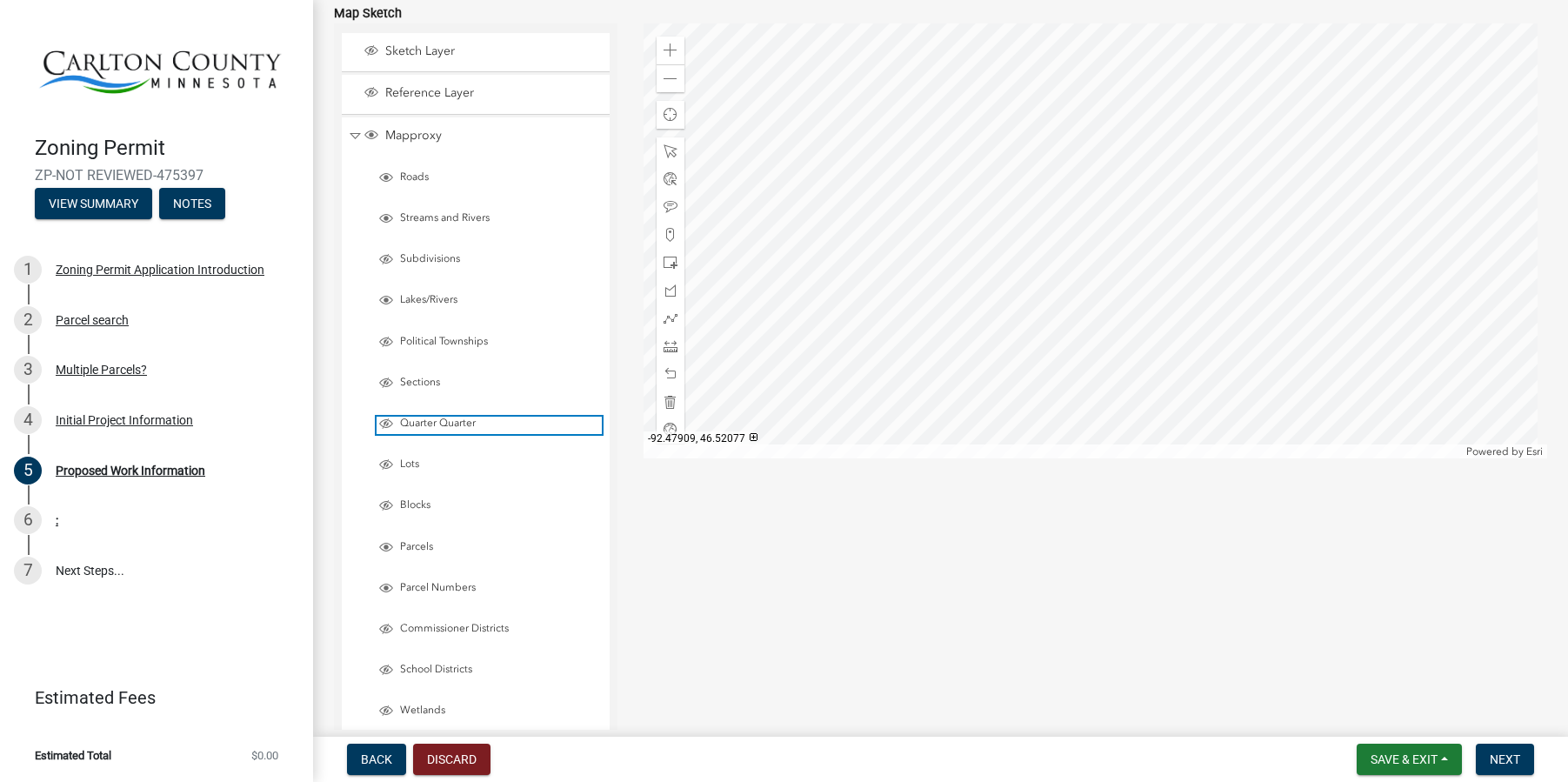
scroll to position [3699, 0]
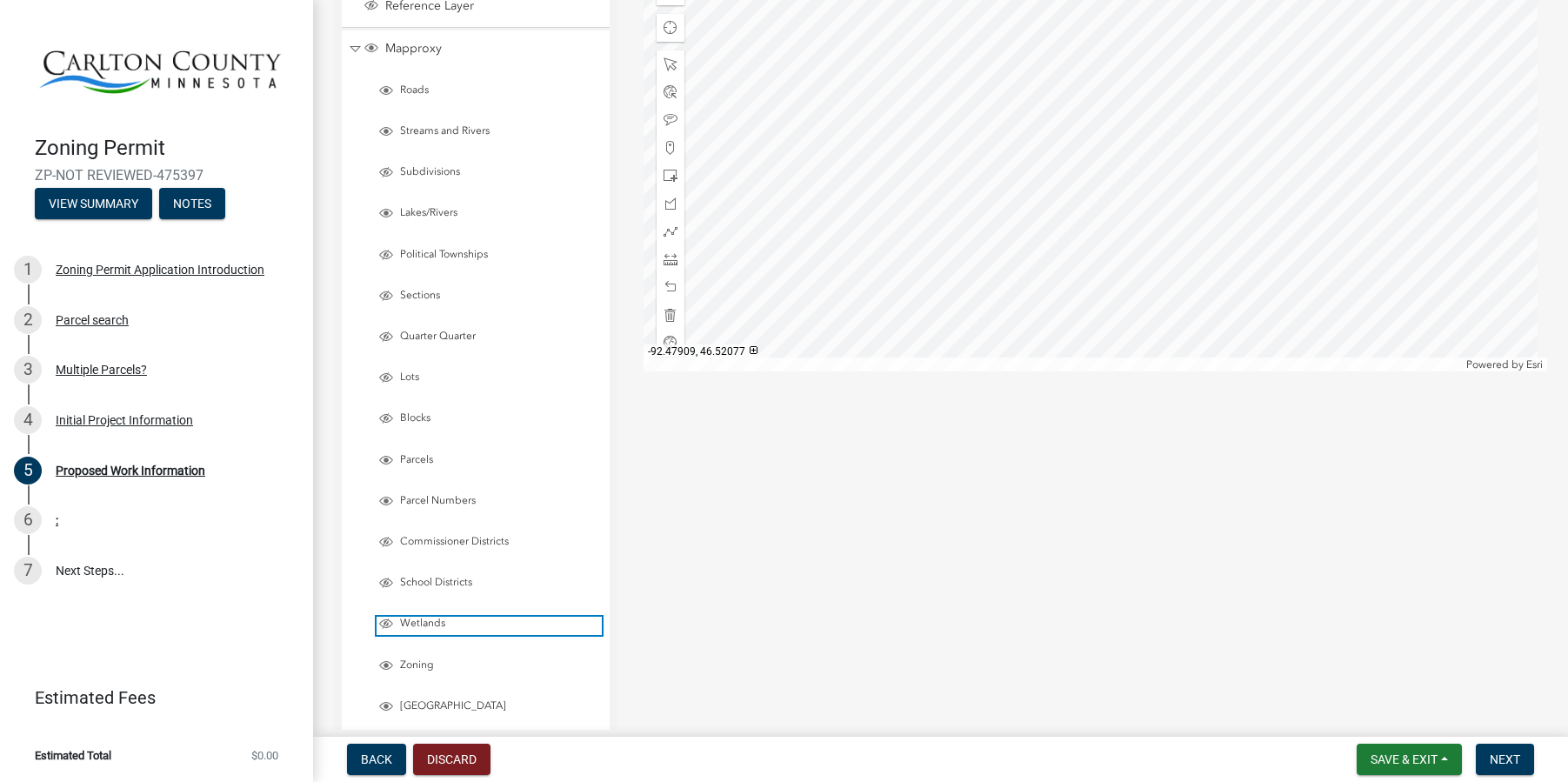
click at [438, 621] on span "Wetlands" at bounding box center [499, 624] width 207 height 14
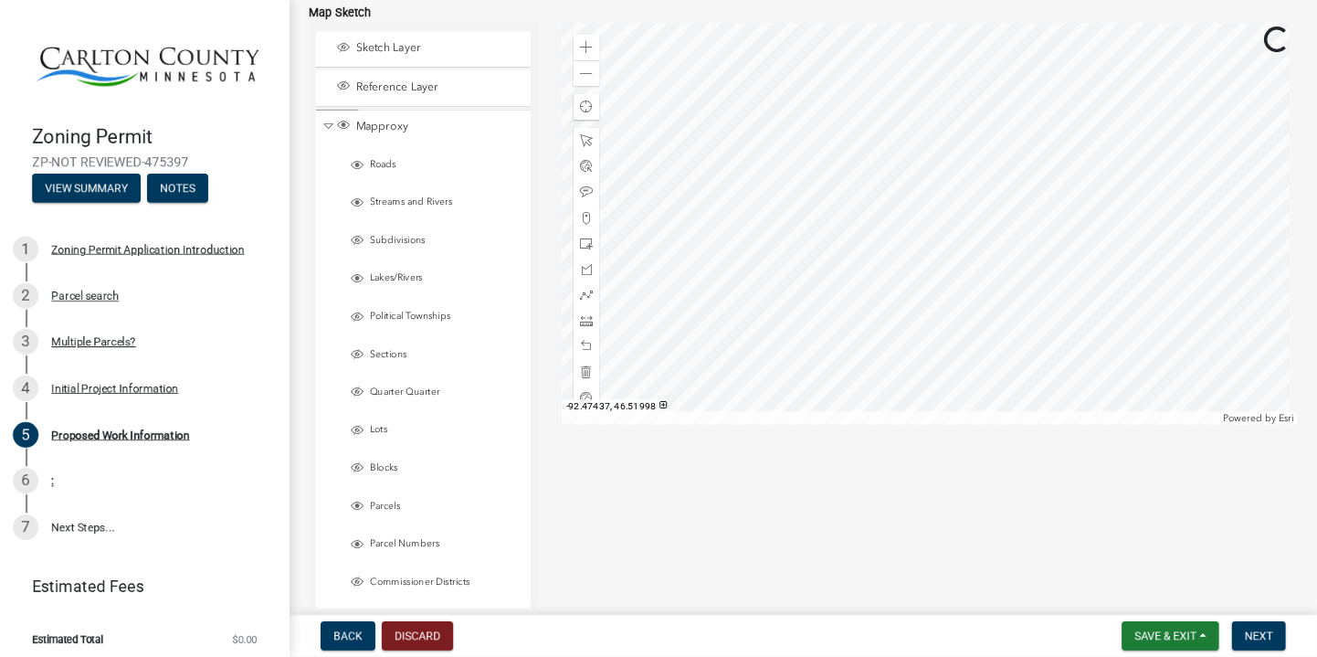
scroll to position [3792, 0]
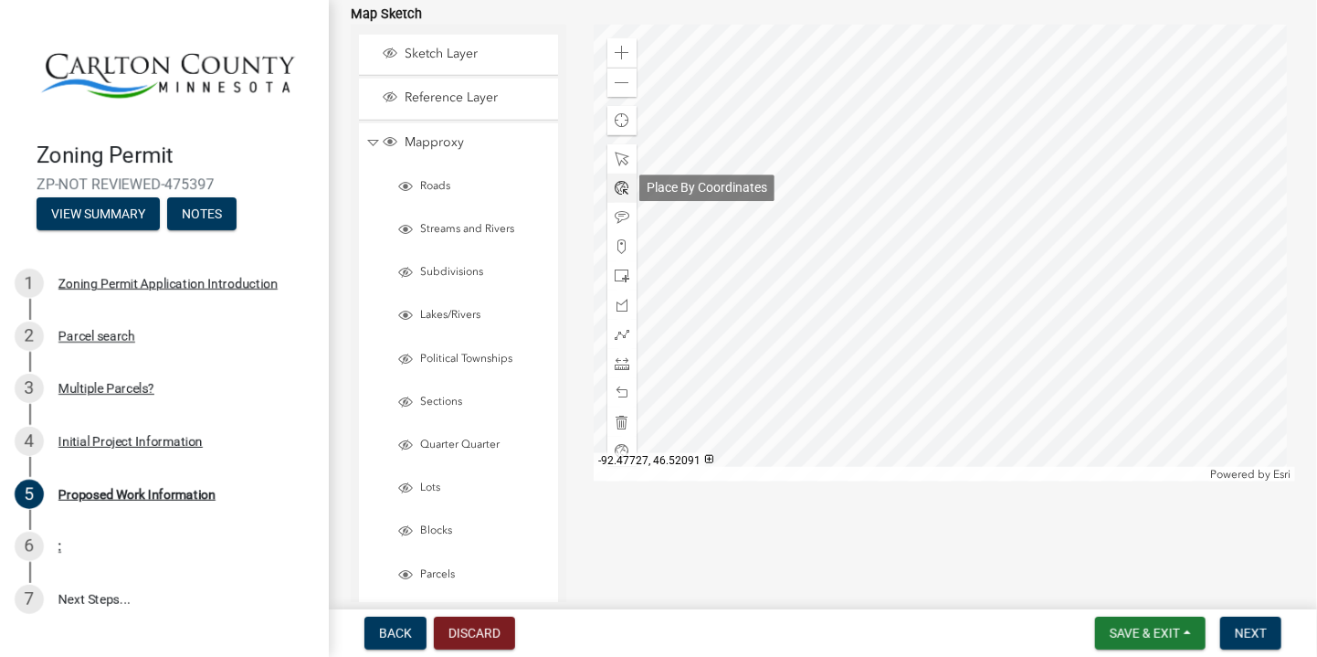
click at [620, 186] on span at bounding box center [622, 188] width 15 height 15
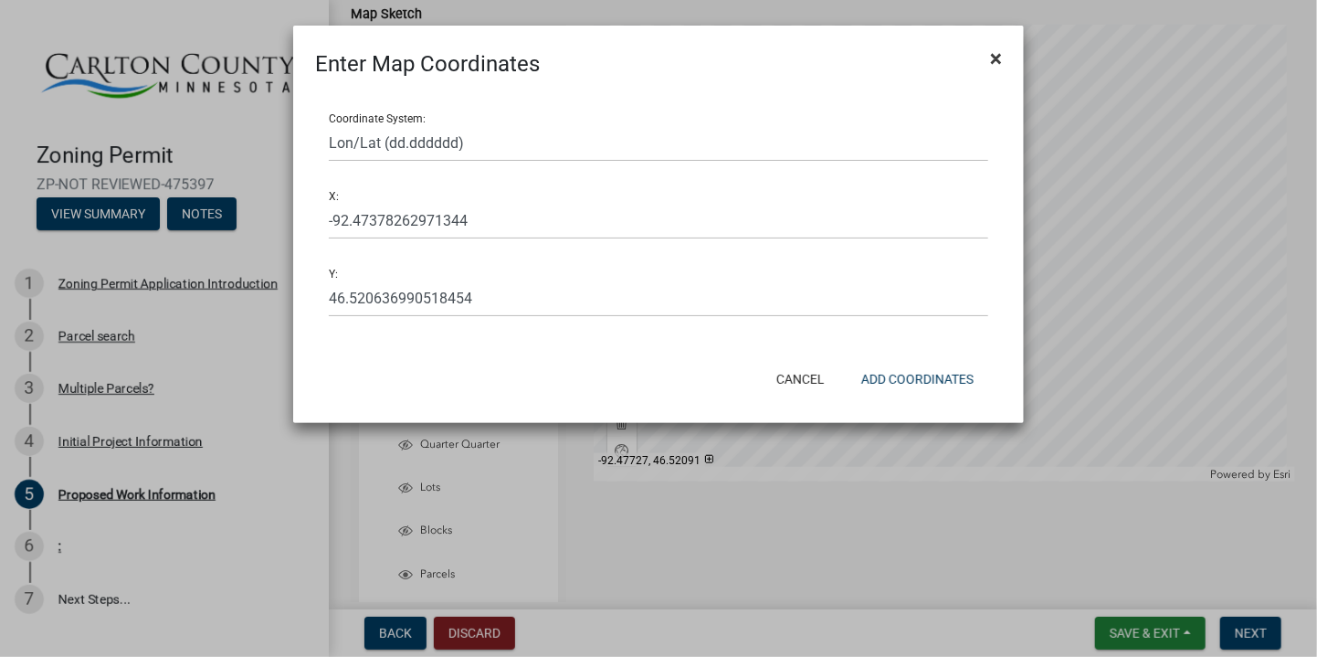
click at [997, 59] on span "×" at bounding box center [996, 59] width 12 height 26
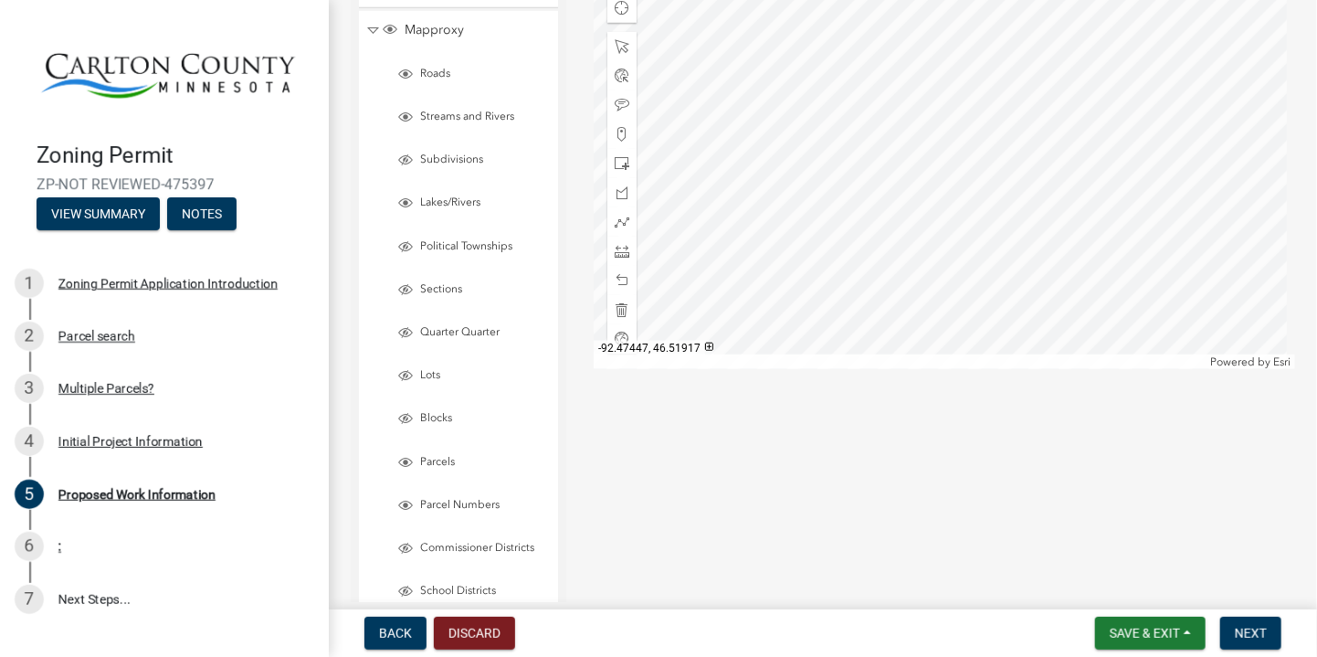
scroll to position [3855, 0]
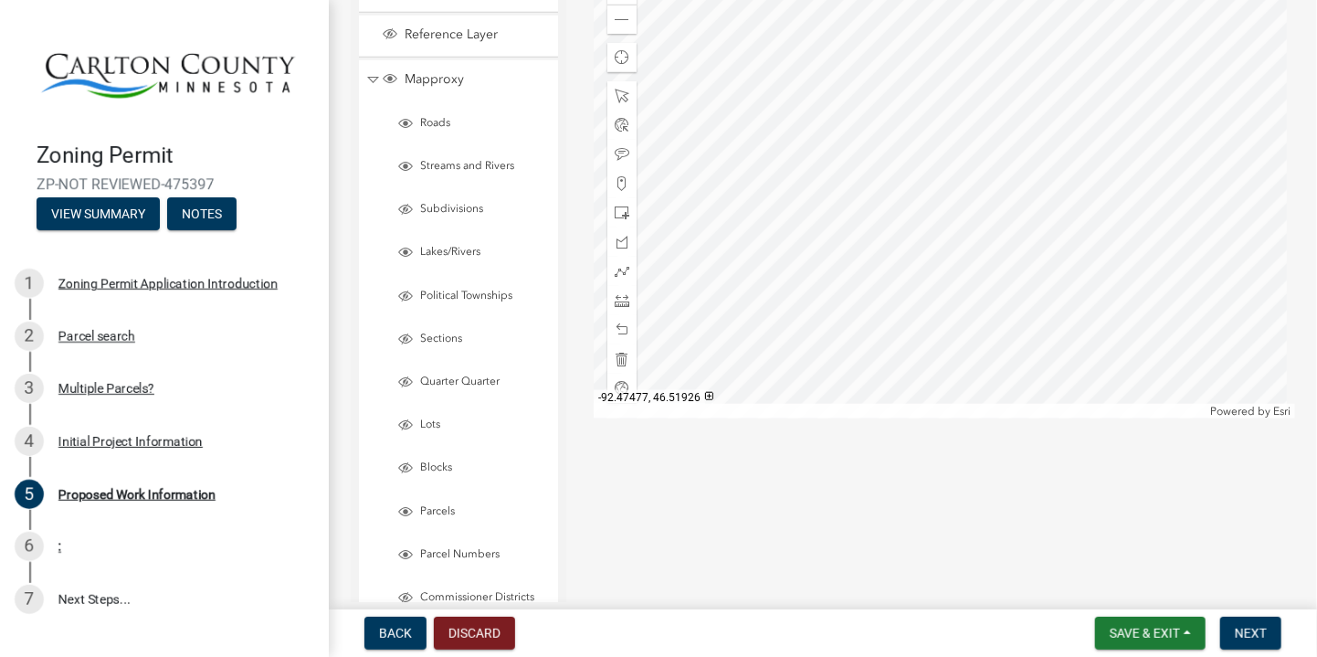
click at [851, 357] on div at bounding box center [945, 190] width 702 height 457
click at [618, 273] on span at bounding box center [622, 271] width 15 height 15
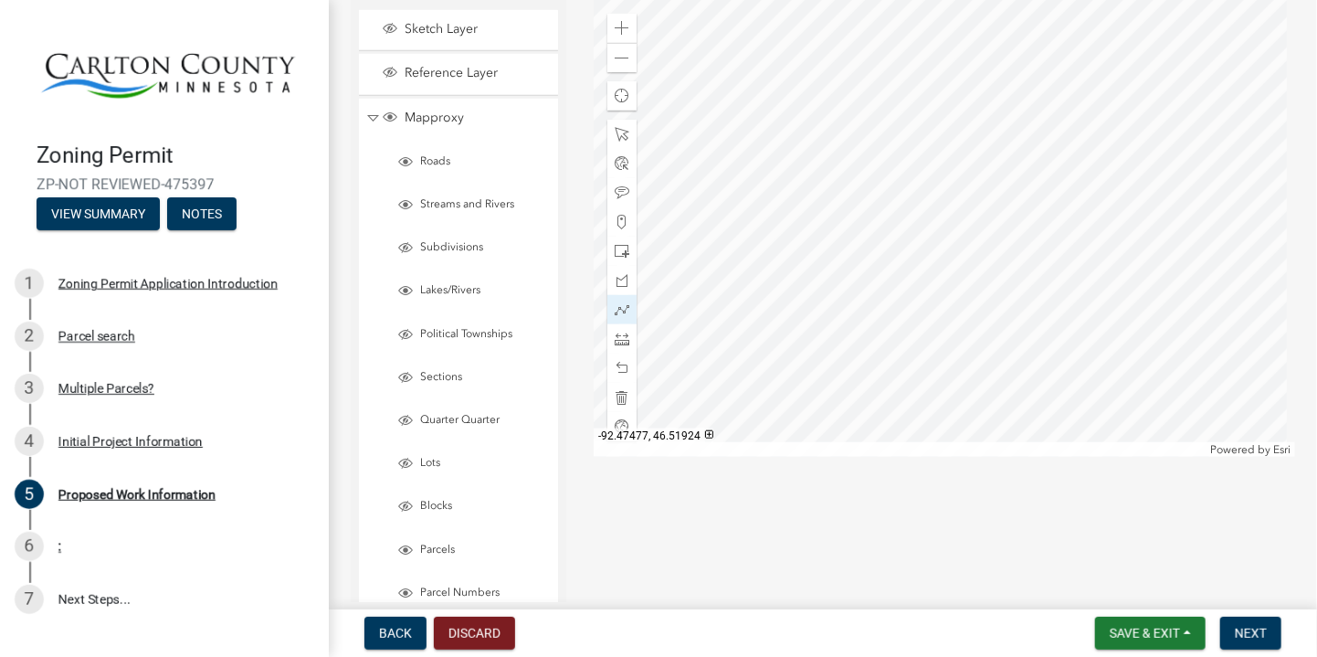
click at [851, 398] on div at bounding box center [945, 228] width 702 height 457
click at [850, 334] on div at bounding box center [945, 228] width 702 height 457
click at [623, 311] on span at bounding box center [622, 309] width 15 height 15
click at [622, 312] on span at bounding box center [622, 309] width 15 height 15
click at [851, 395] on div at bounding box center [945, 228] width 702 height 457
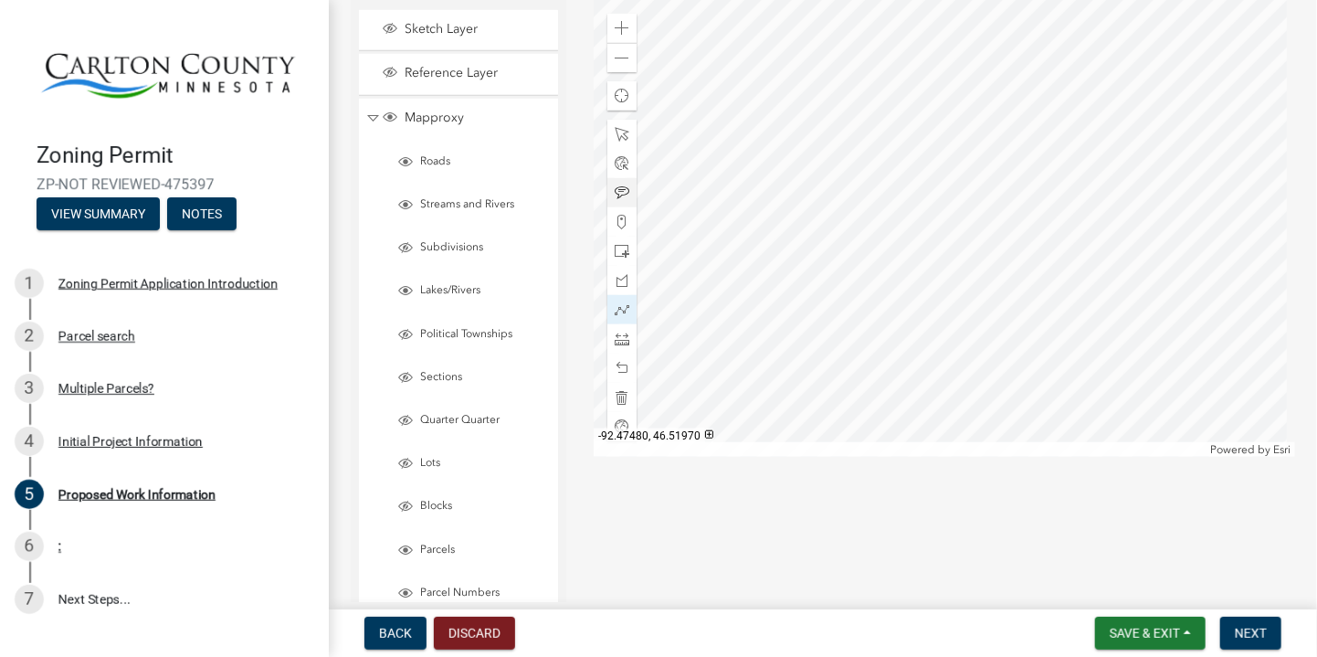
click at [849, 340] on div at bounding box center [945, 228] width 702 height 457
click at [850, 339] on div at bounding box center [945, 228] width 702 height 457
click at [848, 339] on div at bounding box center [945, 228] width 702 height 457
click at [888, 339] on div at bounding box center [945, 228] width 702 height 457
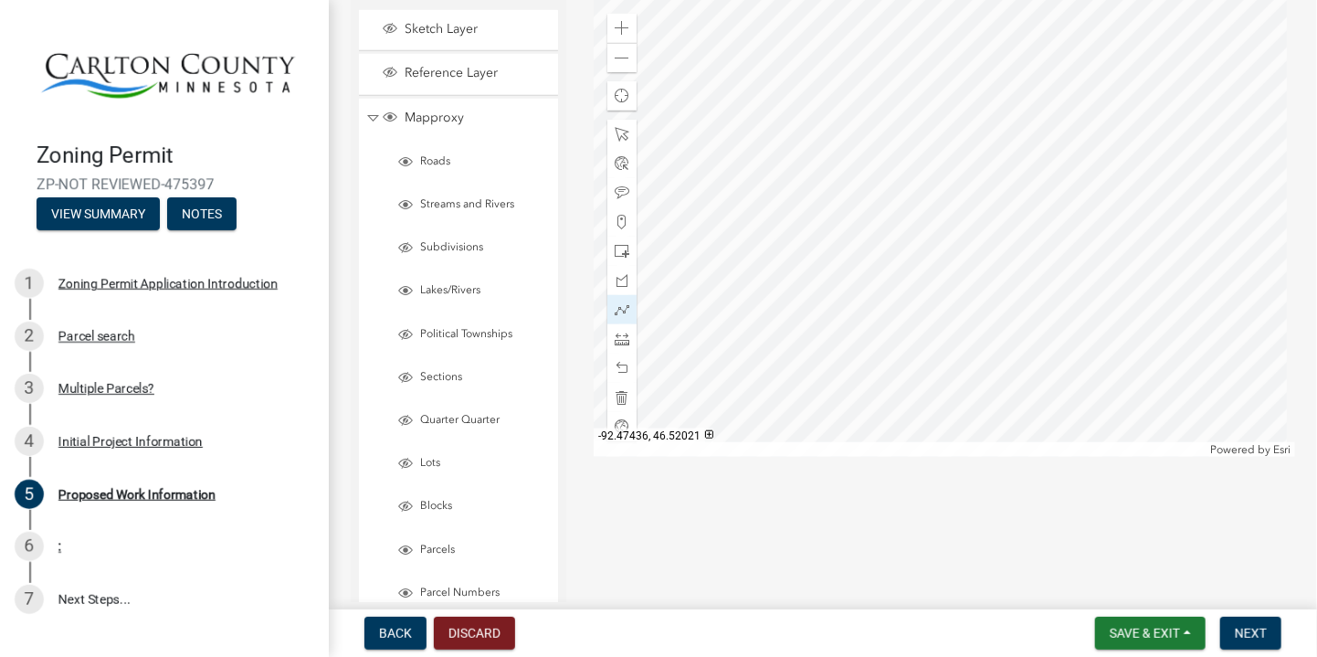
click at [887, 275] on div at bounding box center [945, 228] width 702 height 457
click at [840, 276] on div at bounding box center [945, 228] width 702 height 457
click at [840, 277] on div at bounding box center [945, 228] width 702 height 457
click at [811, 276] on div at bounding box center [945, 228] width 702 height 457
click at [815, 340] on div at bounding box center [945, 228] width 702 height 457
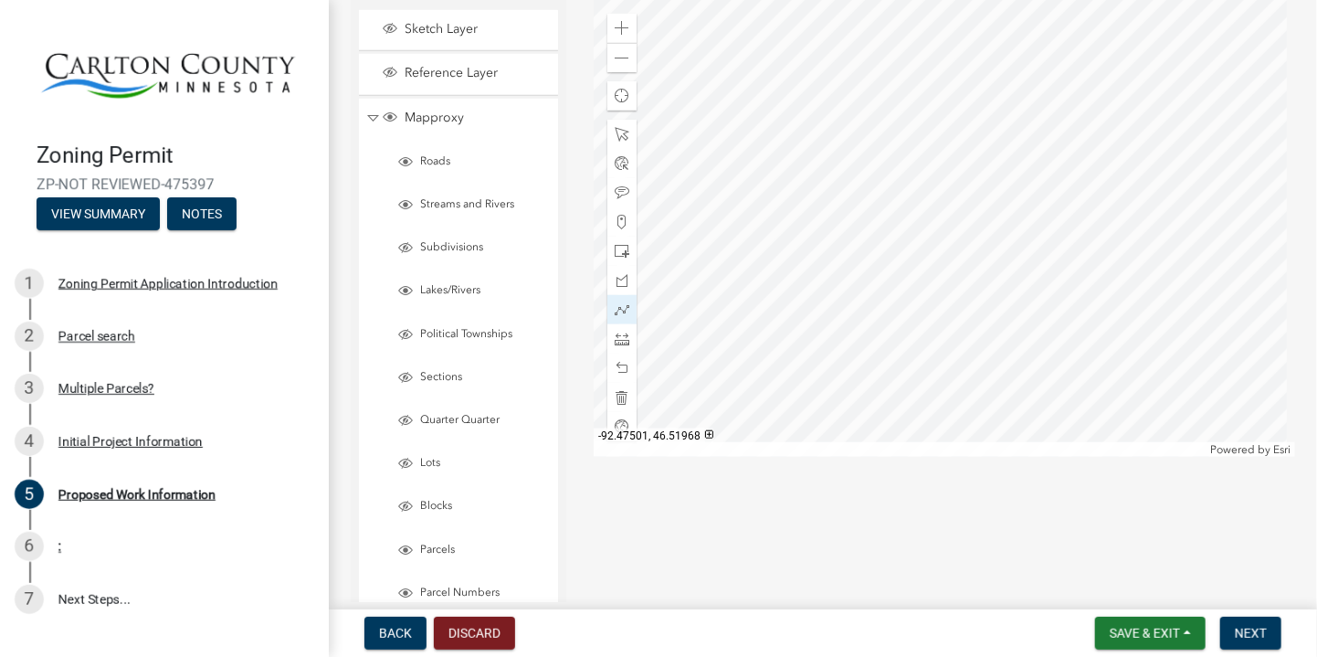
click at [830, 343] on div at bounding box center [945, 228] width 702 height 457
click at [833, 398] on div at bounding box center [945, 228] width 702 height 457
click at [833, 404] on div at bounding box center [945, 228] width 702 height 457
click at [834, 397] on div at bounding box center [945, 228] width 702 height 457
click at [834, 402] on div at bounding box center [945, 228] width 702 height 457
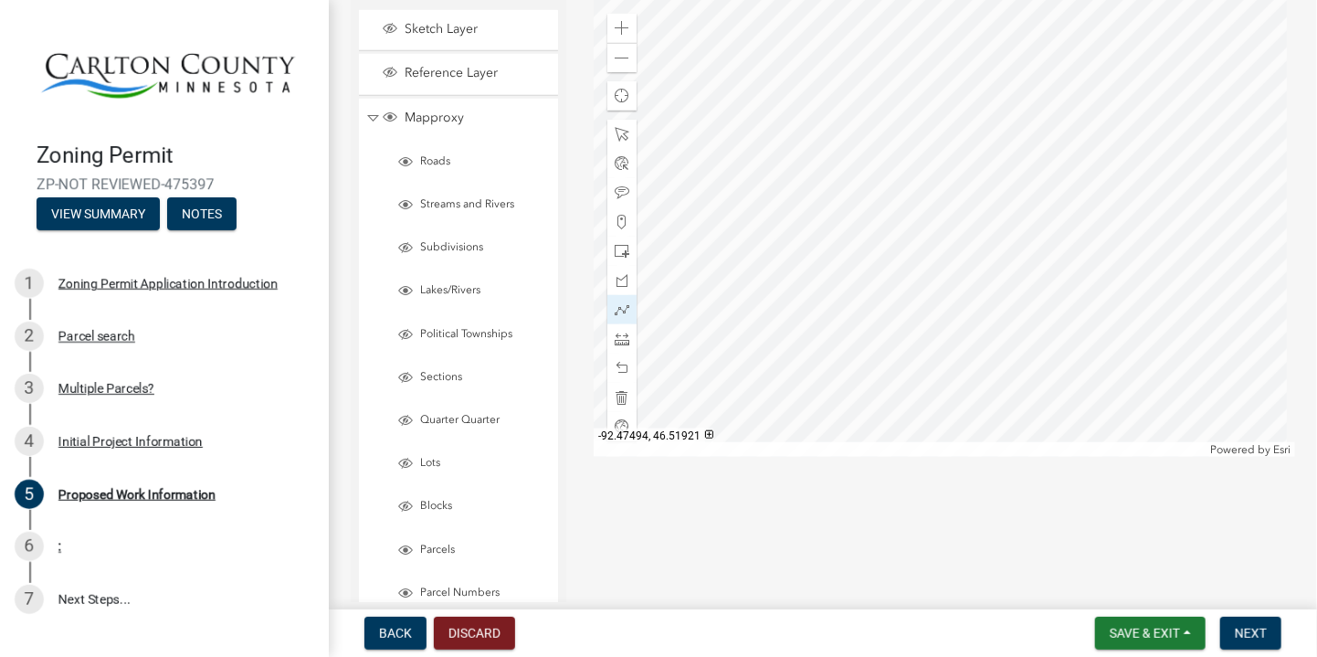
click at [837, 401] on div at bounding box center [945, 228] width 702 height 457
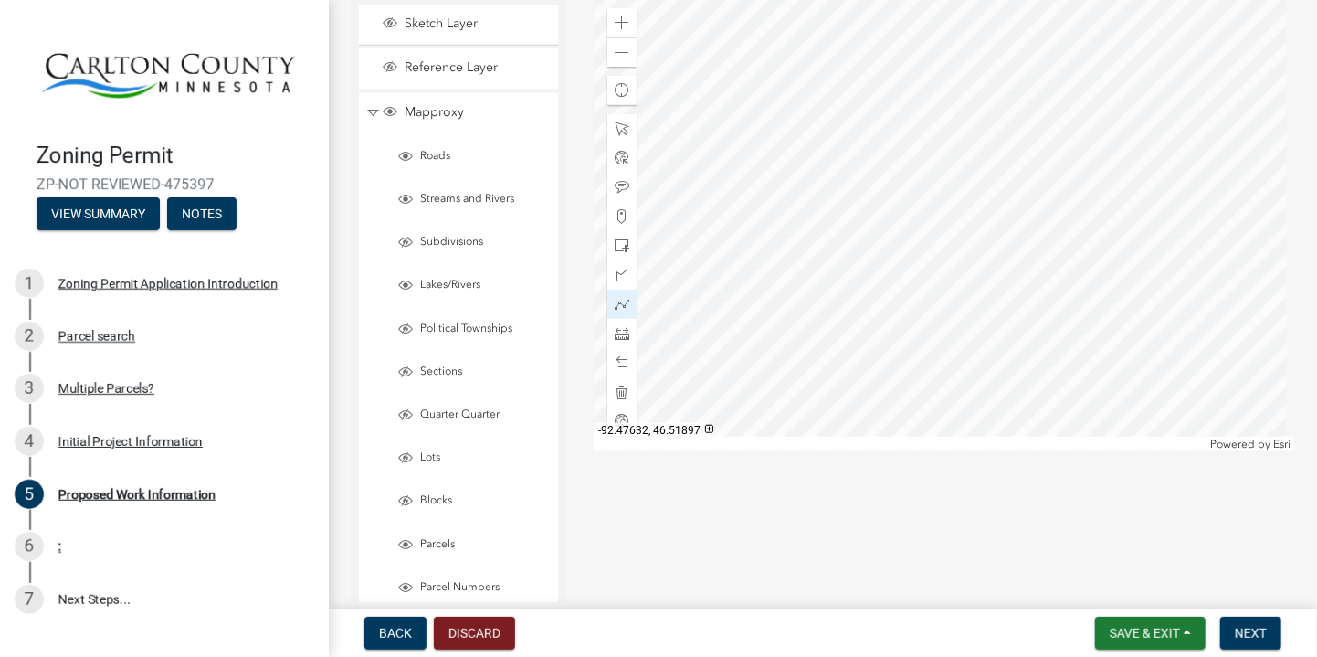
scroll to position [3960, 0]
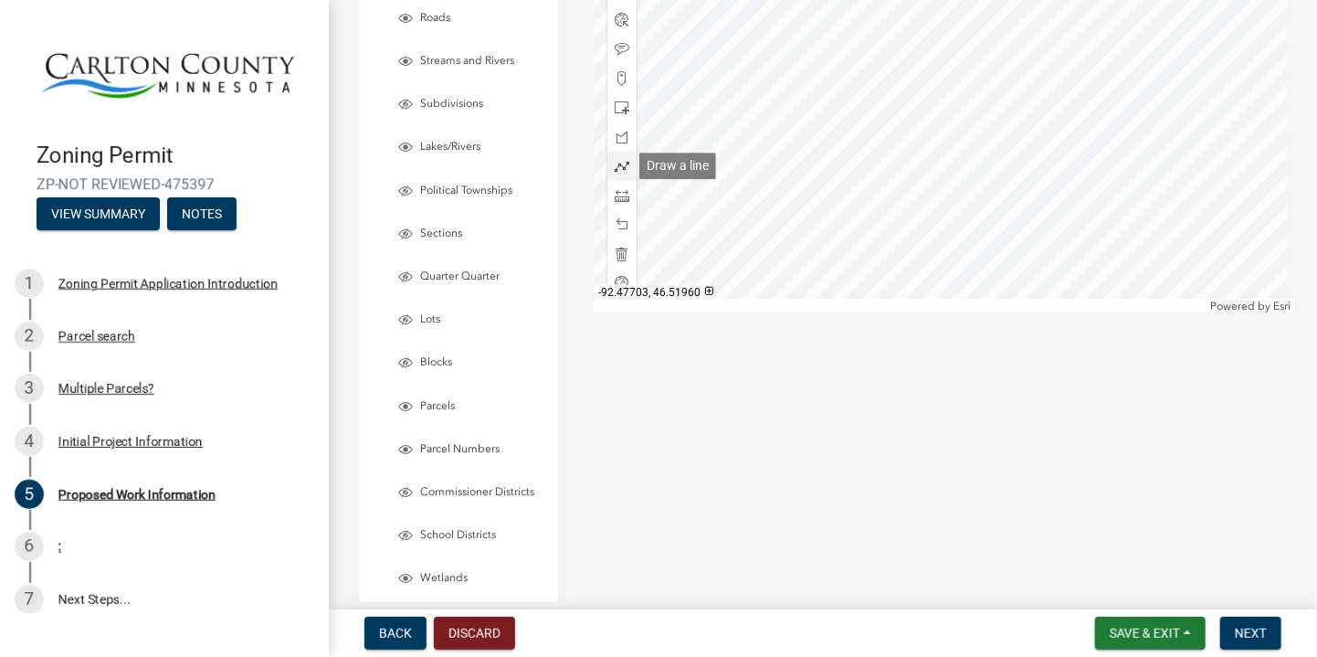
click at [625, 170] on span at bounding box center [622, 166] width 15 height 15
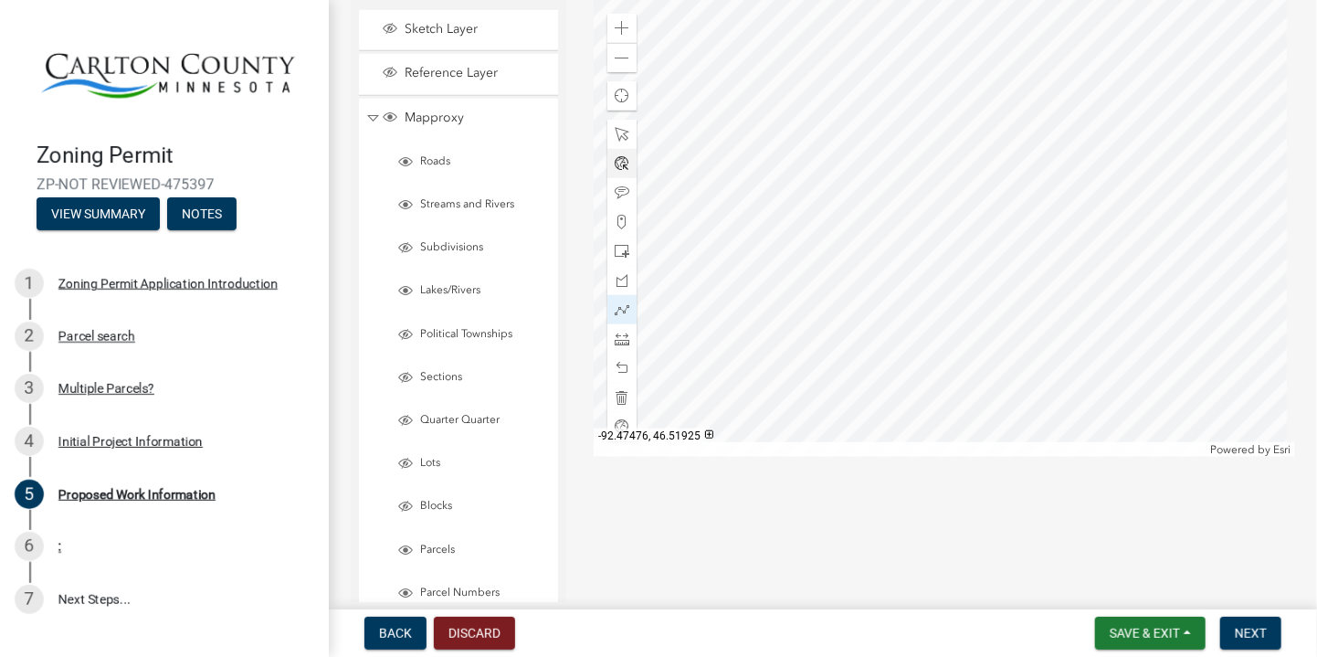
click at [929, 386] on div at bounding box center [945, 228] width 702 height 457
click at [927, 324] on div at bounding box center [945, 228] width 702 height 457
click at [927, 325] on div at bounding box center [945, 228] width 702 height 457
click at [967, 325] on div at bounding box center [945, 228] width 702 height 457
click at [964, 278] on div at bounding box center [945, 228] width 702 height 457
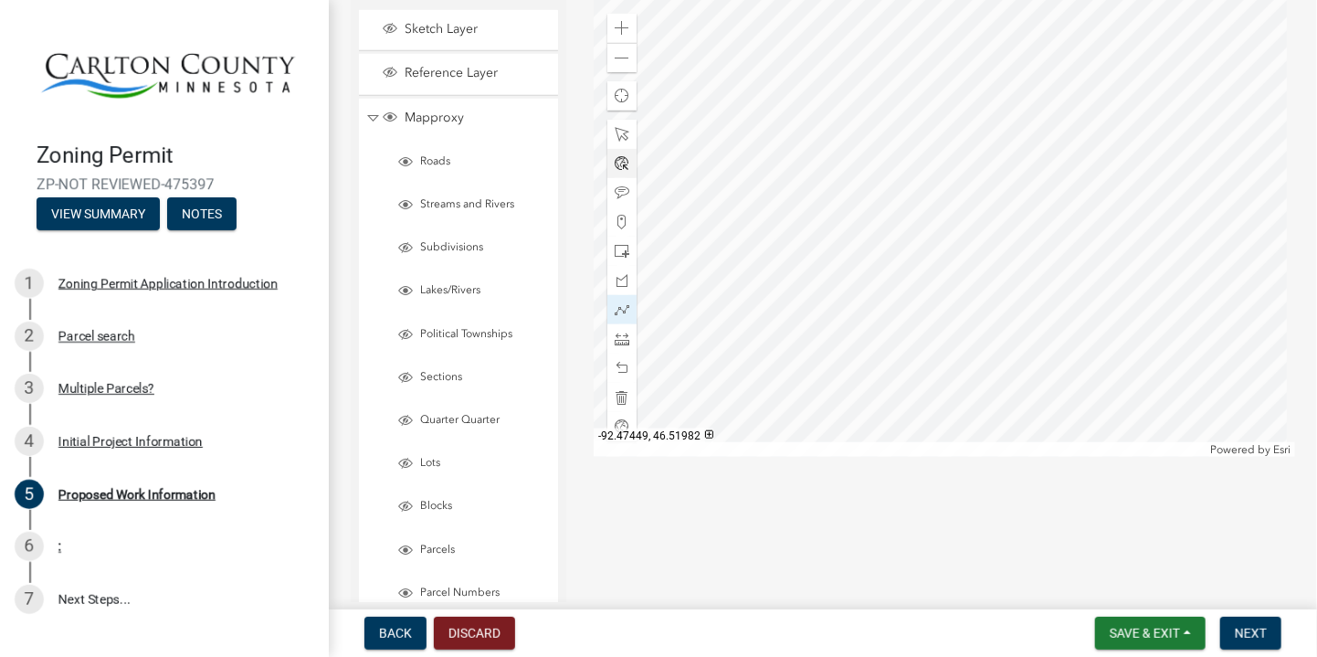
click at [965, 278] on div at bounding box center [945, 228] width 702 height 457
click at [617, 310] on span at bounding box center [622, 309] width 15 height 15
click at [929, 390] on div at bounding box center [945, 228] width 702 height 457
click at [926, 331] on div at bounding box center [945, 228] width 702 height 457
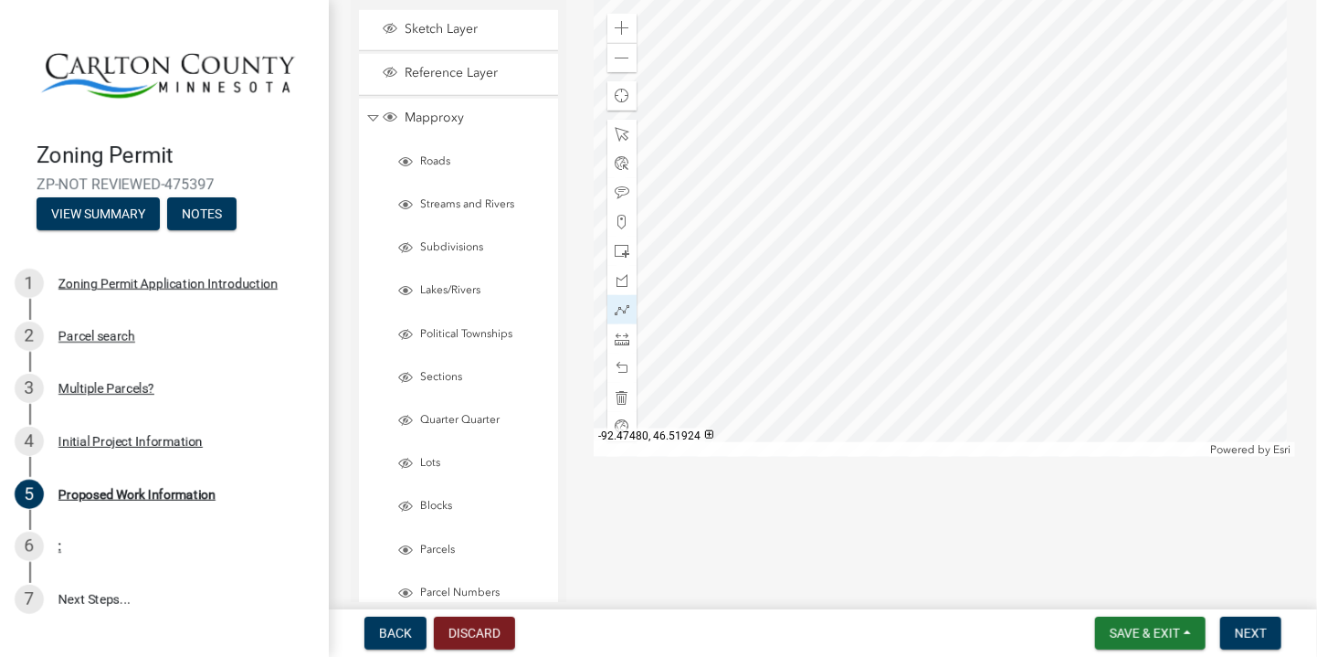
click at [925, 387] on div at bounding box center [945, 228] width 702 height 457
click at [924, 325] on div at bounding box center [945, 228] width 702 height 457
click at [915, 388] on div at bounding box center [945, 228] width 702 height 457
click at [914, 325] on div at bounding box center [945, 228] width 702 height 457
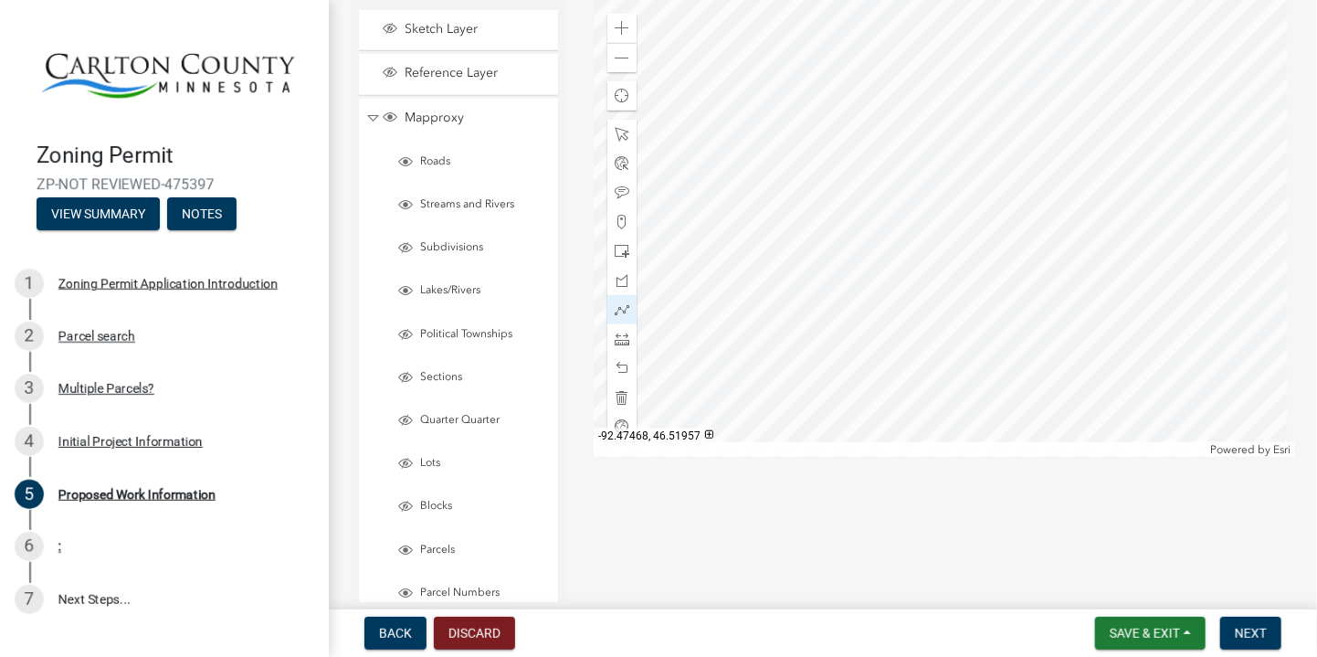
click at [940, 325] on div at bounding box center [945, 228] width 702 height 457
click at [939, 264] on div at bounding box center [945, 228] width 702 height 457
click at [877, 263] on div at bounding box center [945, 228] width 702 height 457
click at [878, 329] on div at bounding box center [945, 228] width 702 height 457
click at [897, 329] on div at bounding box center [945, 228] width 702 height 457
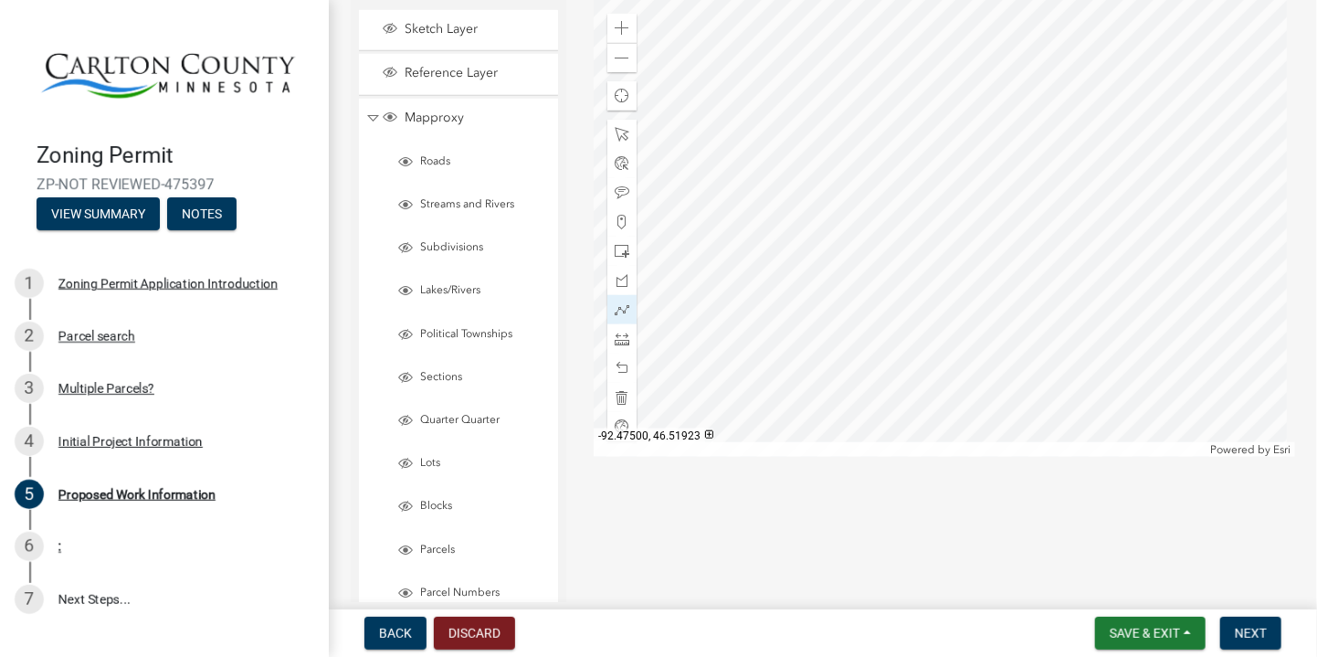
click at [899, 389] on div at bounding box center [945, 228] width 702 height 457
click at [619, 191] on span at bounding box center [622, 192] width 15 height 15
click at [619, 249] on span at bounding box center [622, 251] width 15 height 15
click at [799, 322] on div at bounding box center [945, 228] width 702 height 457
click at [778, 339] on div at bounding box center [945, 228] width 702 height 457
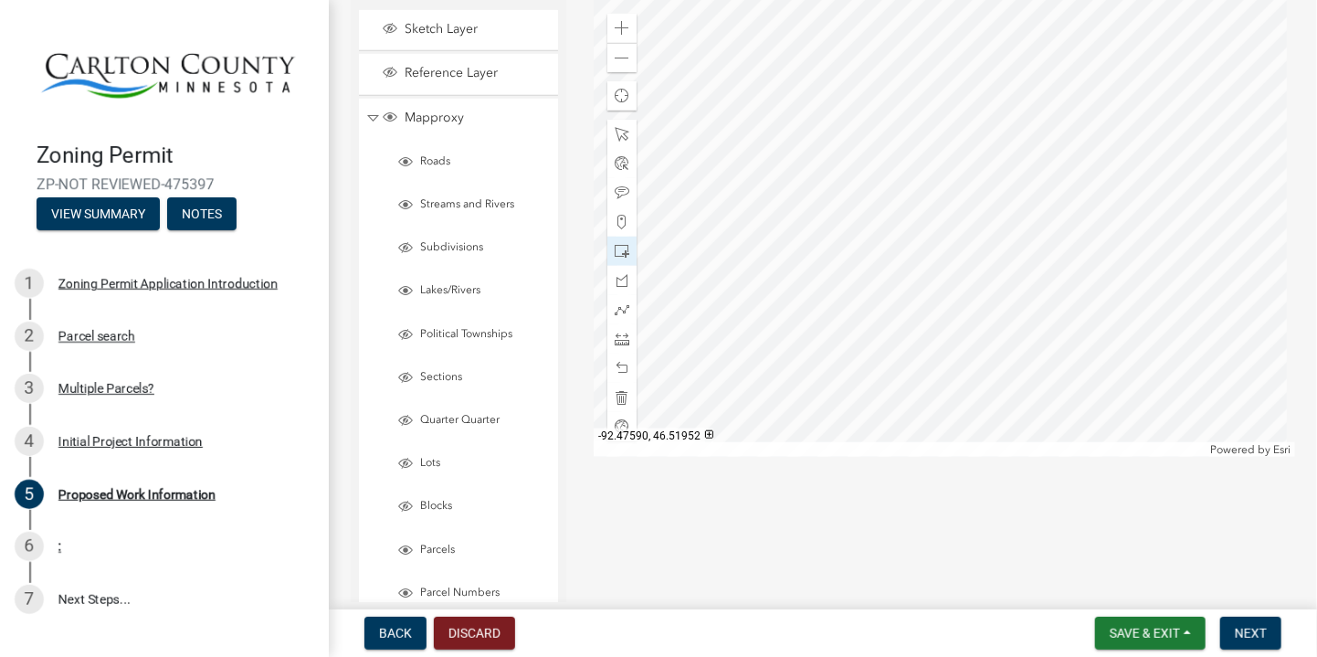
click at [781, 334] on div at bounding box center [945, 228] width 702 height 457
click at [822, 272] on div at bounding box center [945, 228] width 702 height 457
click at [819, 341] on div at bounding box center [945, 228] width 702 height 457
click at [798, 343] on div at bounding box center [945, 228] width 702 height 457
click at [825, 281] on div at bounding box center [945, 228] width 702 height 457
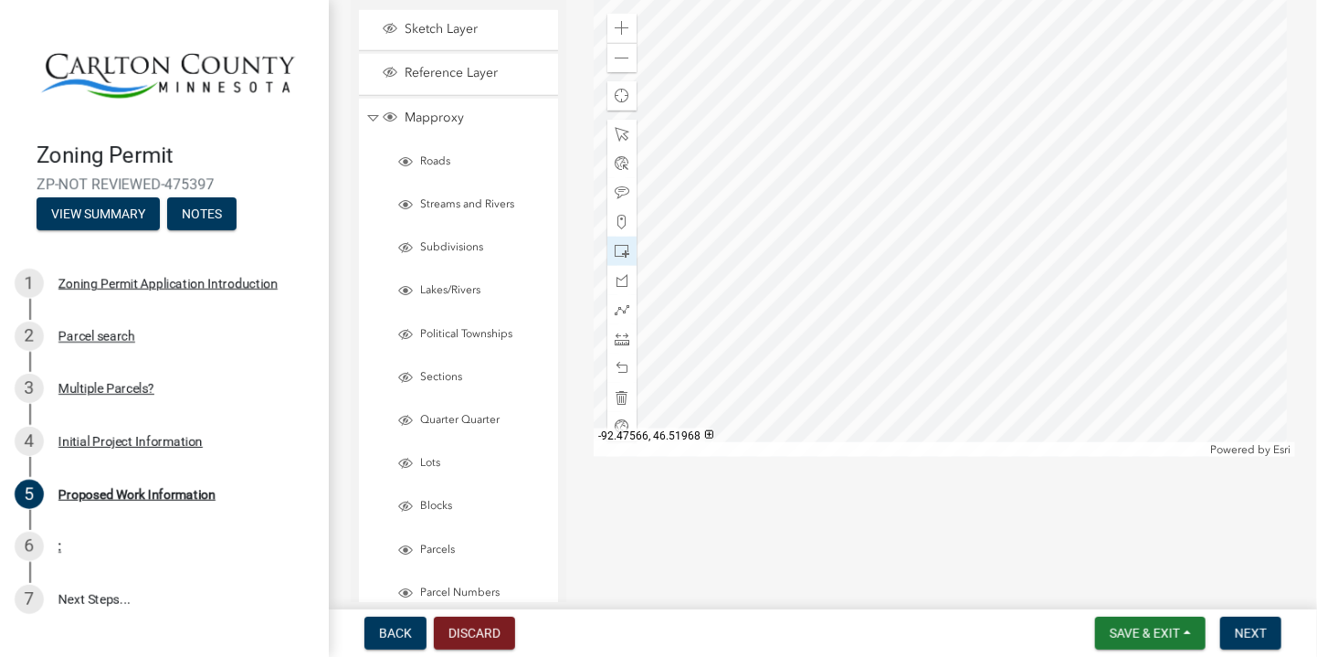
click at [813, 304] on div at bounding box center [945, 228] width 702 height 457
click at [771, 270] on div at bounding box center [945, 228] width 702 height 457
click at [793, 292] on div at bounding box center [945, 228] width 702 height 457
click at [615, 252] on span at bounding box center [622, 251] width 15 height 15
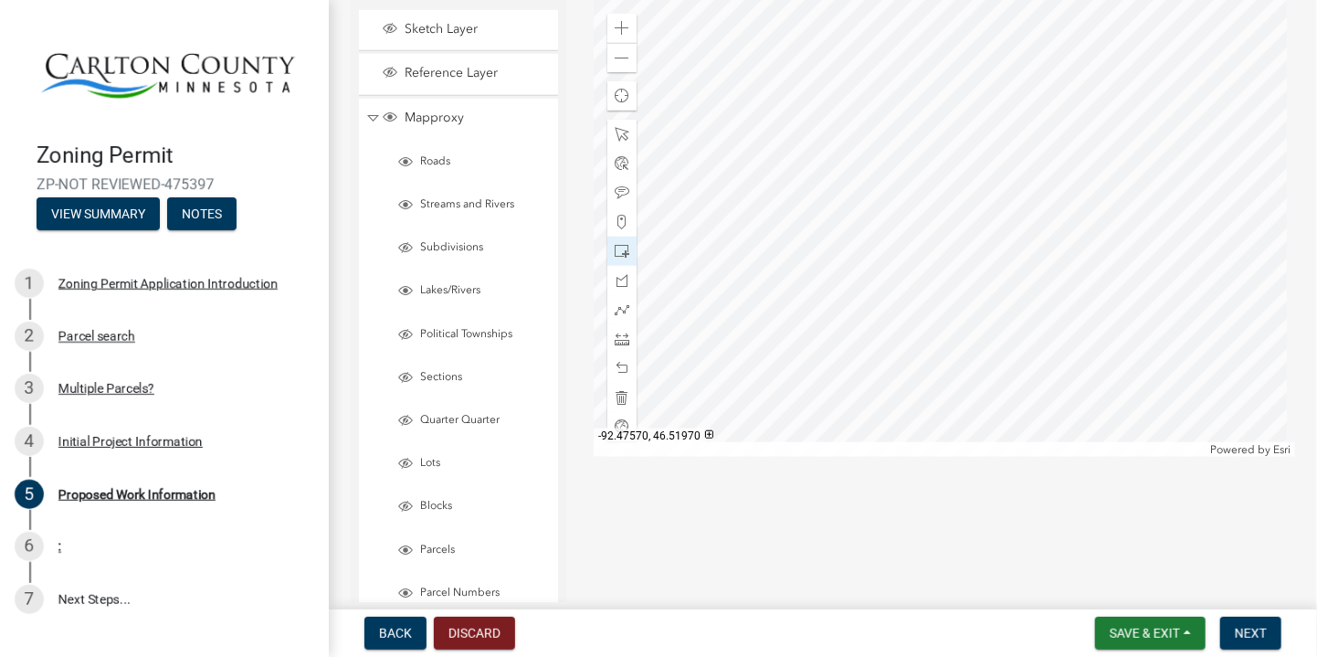
click at [807, 301] on div at bounding box center [945, 228] width 702 height 457
click at [827, 340] on div at bounding box center [945, 228] width 702 height 457
click at [819, 295] on div at bounding box center [945, 228] width 702 height 457
click at [830, 345] on div at bounding box center [945, 228] width 702 height 457
click at [823, 341] on div at bounding box center [945, 228] width 702 height 457
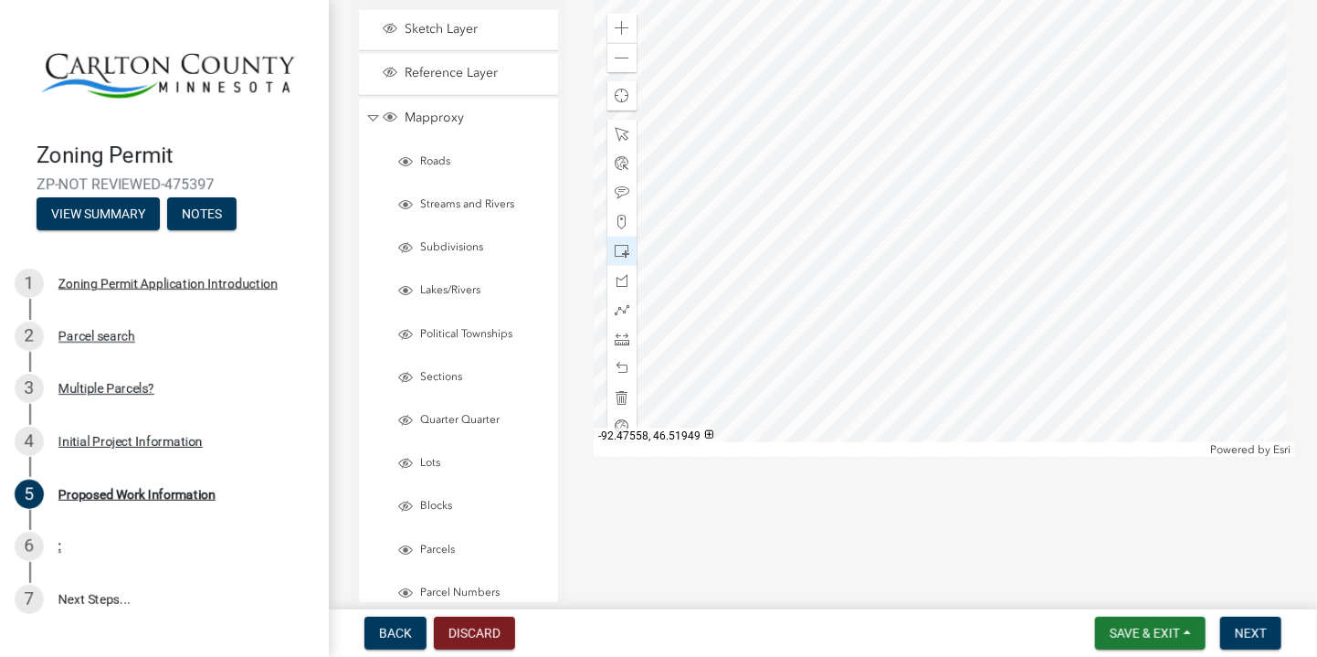
click at [822, 341] on div at bounding box center [945, 228] width 702 height 457
click at [791, 302] on div at bounding box center [945, 228] width 702 height 457
click at [618, 257] on span at bounding box center [622, 251] width 15 height 15
click at [804, 344] on div at bounding box center [945, 228] width 702 height 457
click at [618, 284] on span at bounding box center [622, 280] width 15 height 15
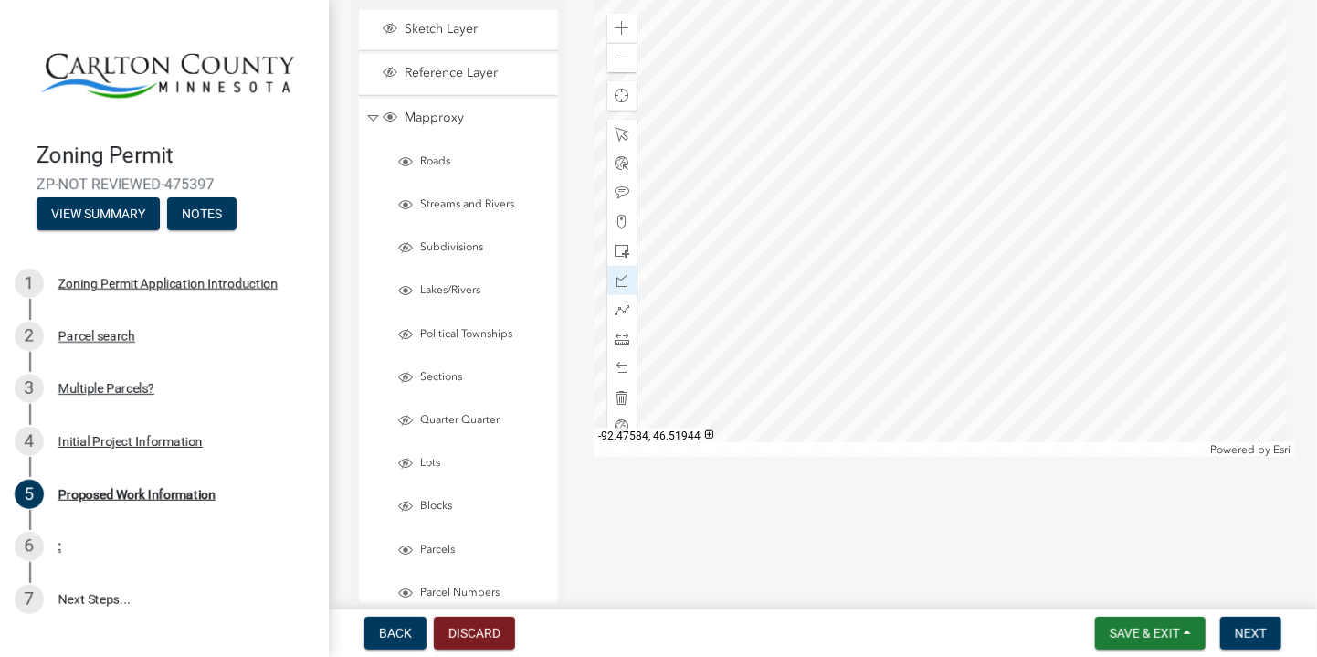
click at [788, 346] on div at bounding box center [945, 228] width 702 height 457
click at [796, 345] on div at bounding box center [945, 228] width 702 height 457
click at [797, 379] on div at bounding box center [945, 228] width 702 height 457
click at [797, 380] on div at bounding box center [945, 228] width 702 height 457
click at [826, 380] on div at bounding box center [945, 228] width 702 height 457
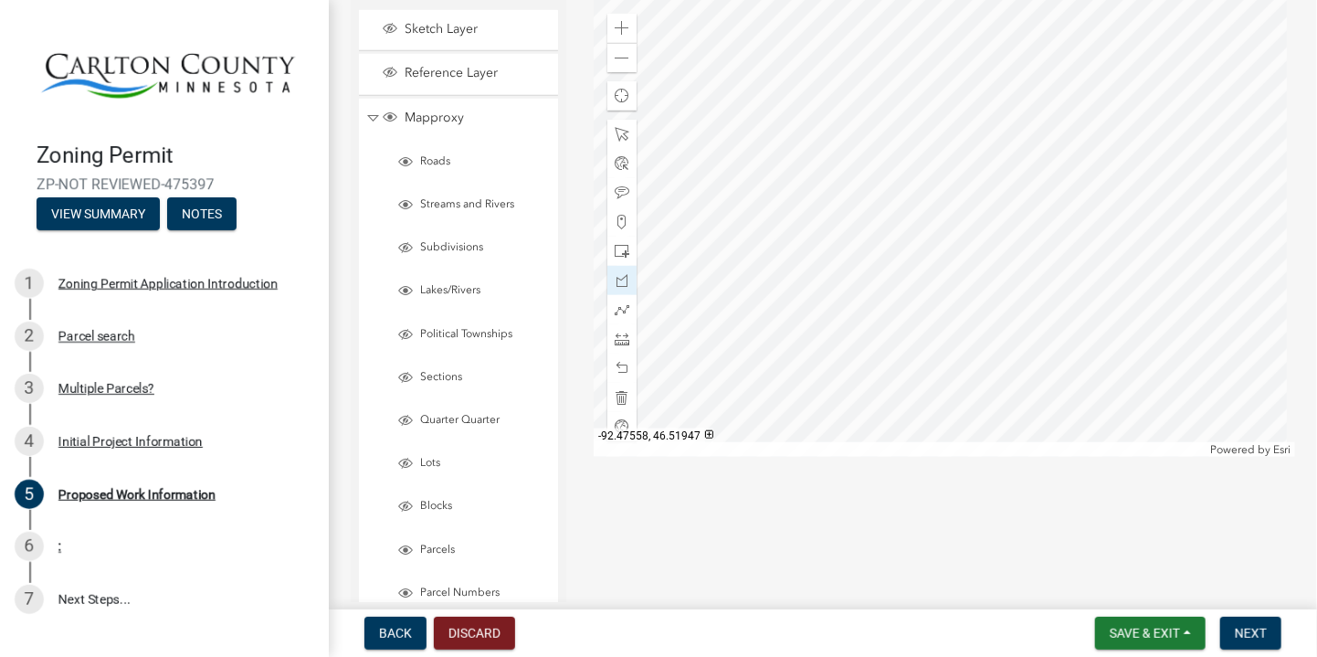
click at [822, 340] on div at bounding box center [945, 228] width 702 height 457
click at [795, 337] on div at bounding box center [945, 228] width 702 height 457
click at [621, 396] on span at bounding box center [622, 397] width 15 height 15
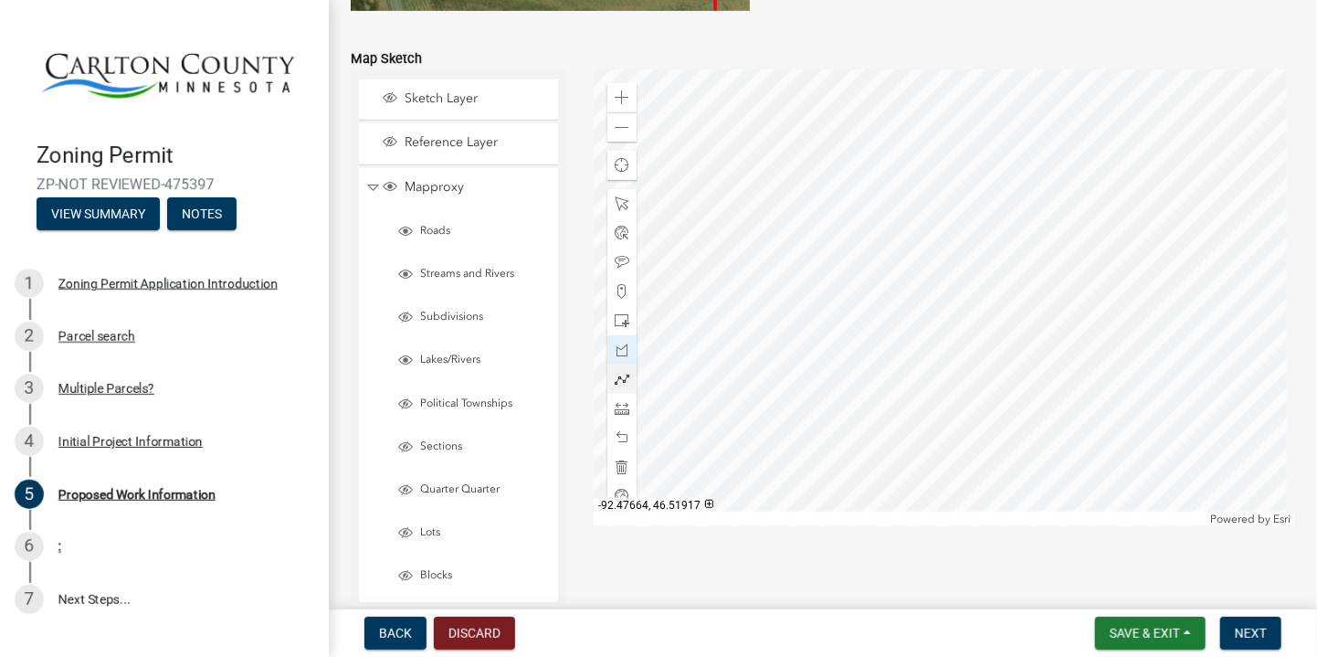
scroll to position [3744, 0]
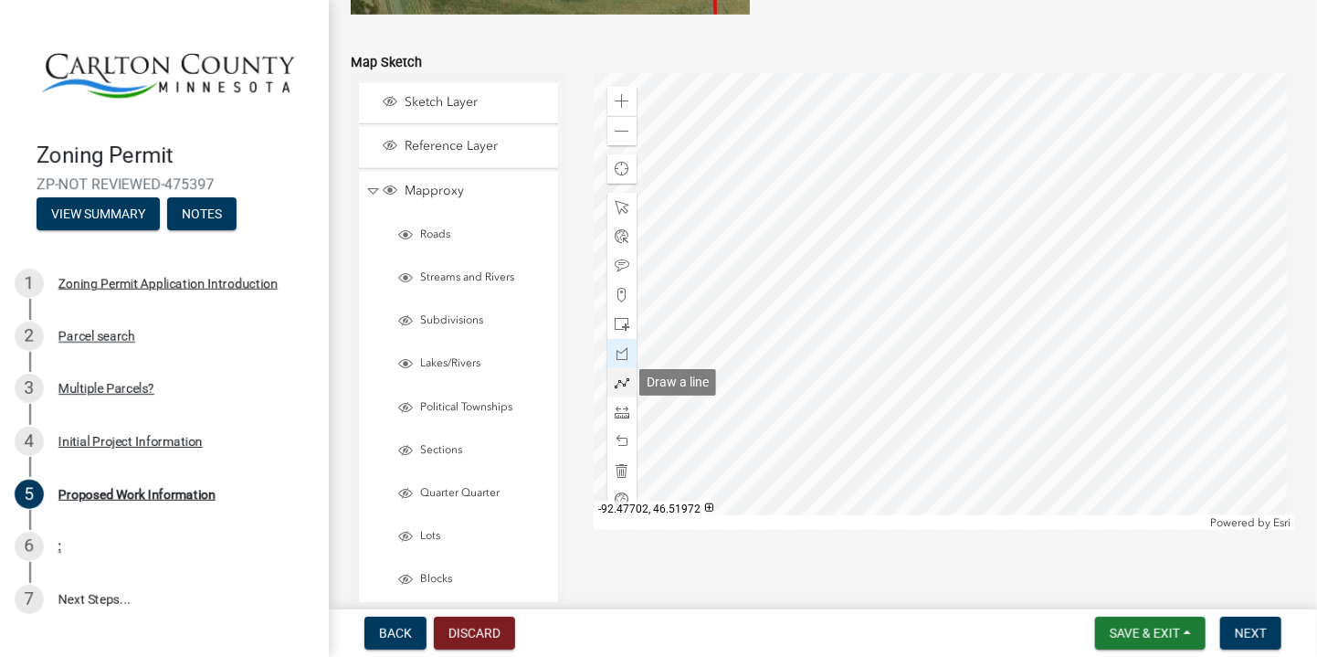
click at [620, 383] on span at bounding box center [622, 382] width 15 height 15
click at [798, 424] on div at bounding box center [945, 301] width 702 height 457
click at [797, 414] on div at bounding box center [945, 301] width 702 height 457
click at [794, 417] on div at bounding box center [945, 301] width 702 height 457
click at [795, 453] on div at bounding box center [945, 301] width 702 height 457
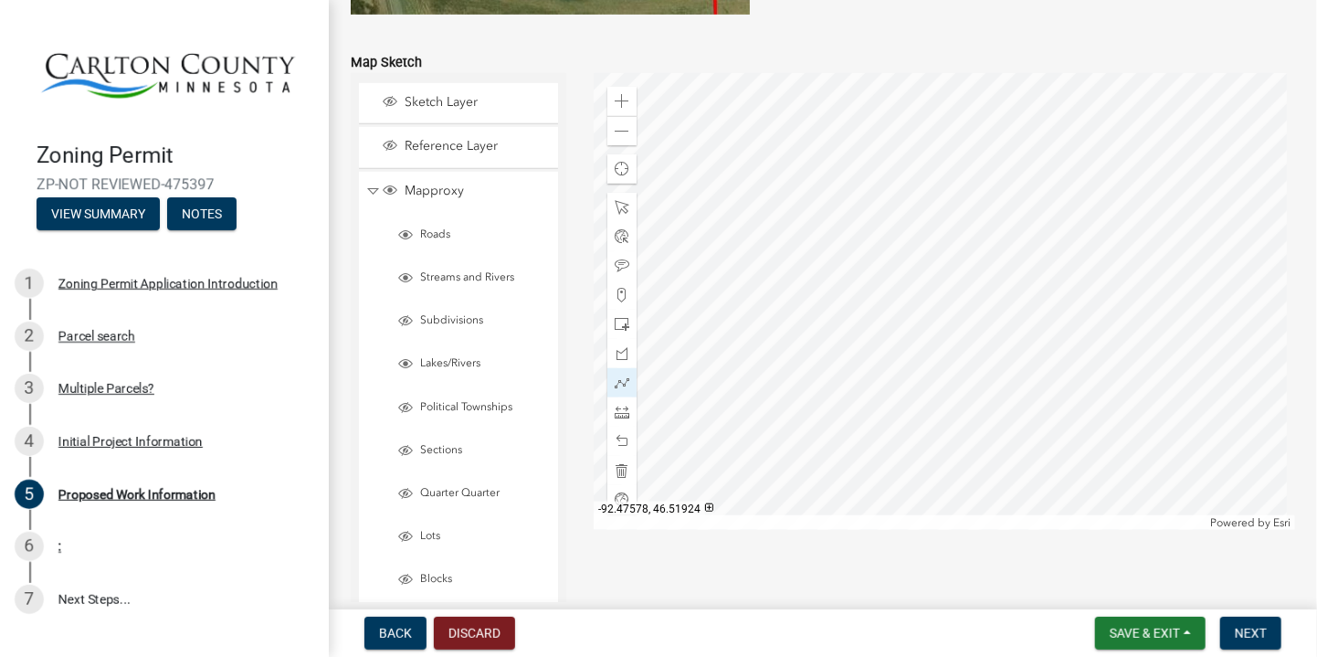
click at [704, 460] on div at bounding box center [945, 301] width 702 height 457
click at [745, 460] on div at bounding box center [945, 301] width 702 height 457
click at [742, 403] on div at bounding box center [945, 301] width 702 height 457
click at [742, 405] on div at bounding box center [945, 301] width 702 height 457
click at [767, 404] on div at bounding box center [945, 301] width 702 height 457
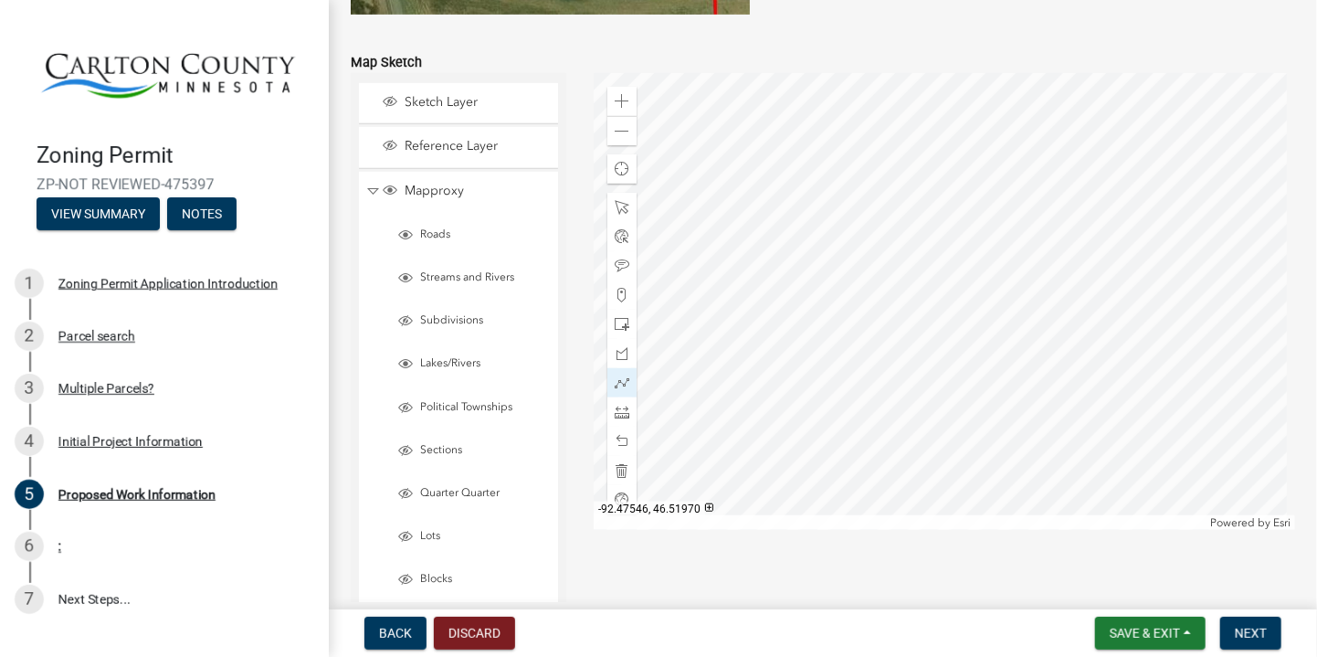
click at [766, 328] on div at bounding box center [945, 301] width 702 height 457
click at [685, 329] on div at bounding box center [945, 301] width 702 height 457
click at [685, 409] on div at bounding box center [945, 301] width 702 height 457
click at [698, 409] on div at bounding box center [945, 301] width 702 height 457
click at [615, 380] on span at bounding box center [622, 382] width 15 height 15
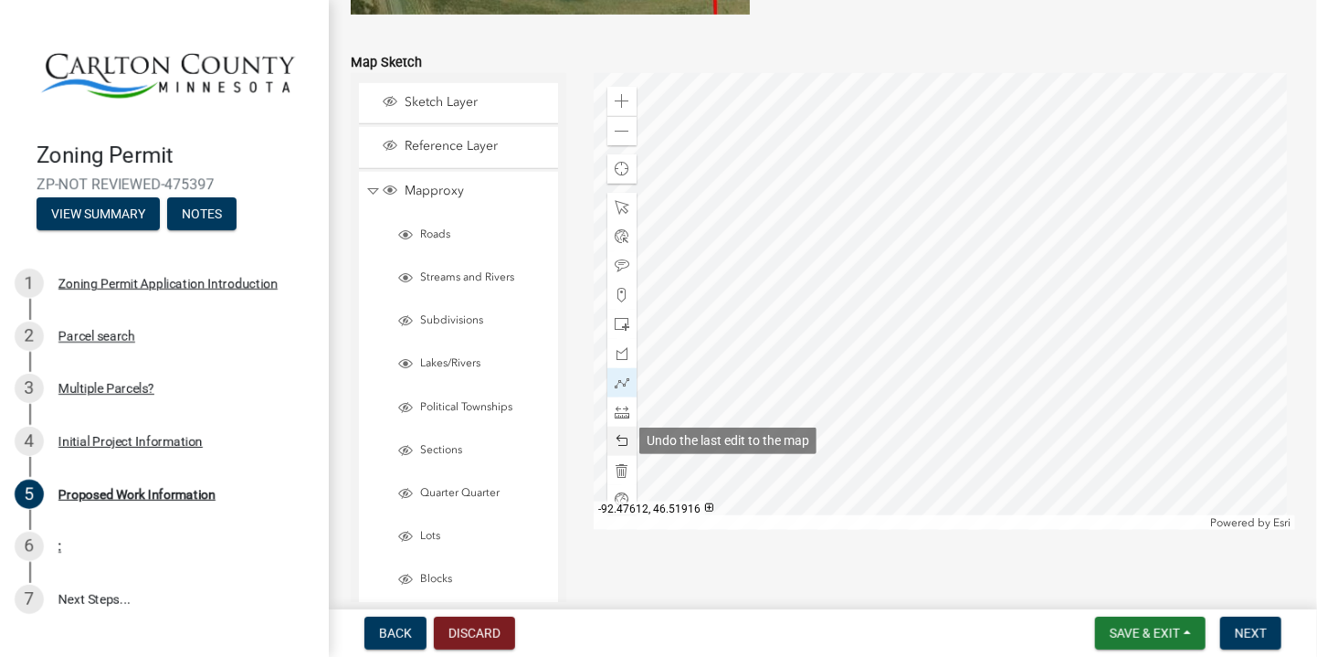
click at [624, 440] on span at bounding box center [622, 441] width 15 height 15
click at [623, 440] on span at bounding box center [622, 441] width 15 height 15
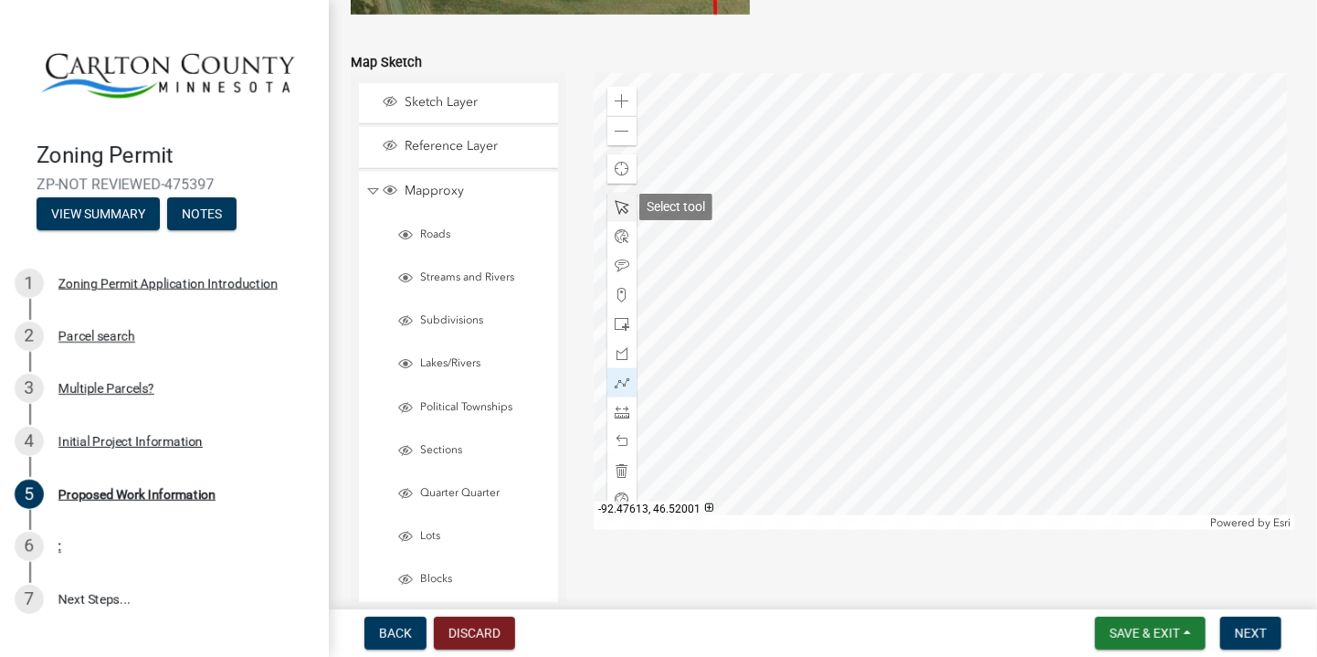
click at [618, 205] on span at bounding box center [622, 207] width 15 height 15
click at [789, 419] on div at bounding box center [945, 301] width 702 height 457
click at [621, 380] on span at bounding box center [622, 382] width 15 height 15
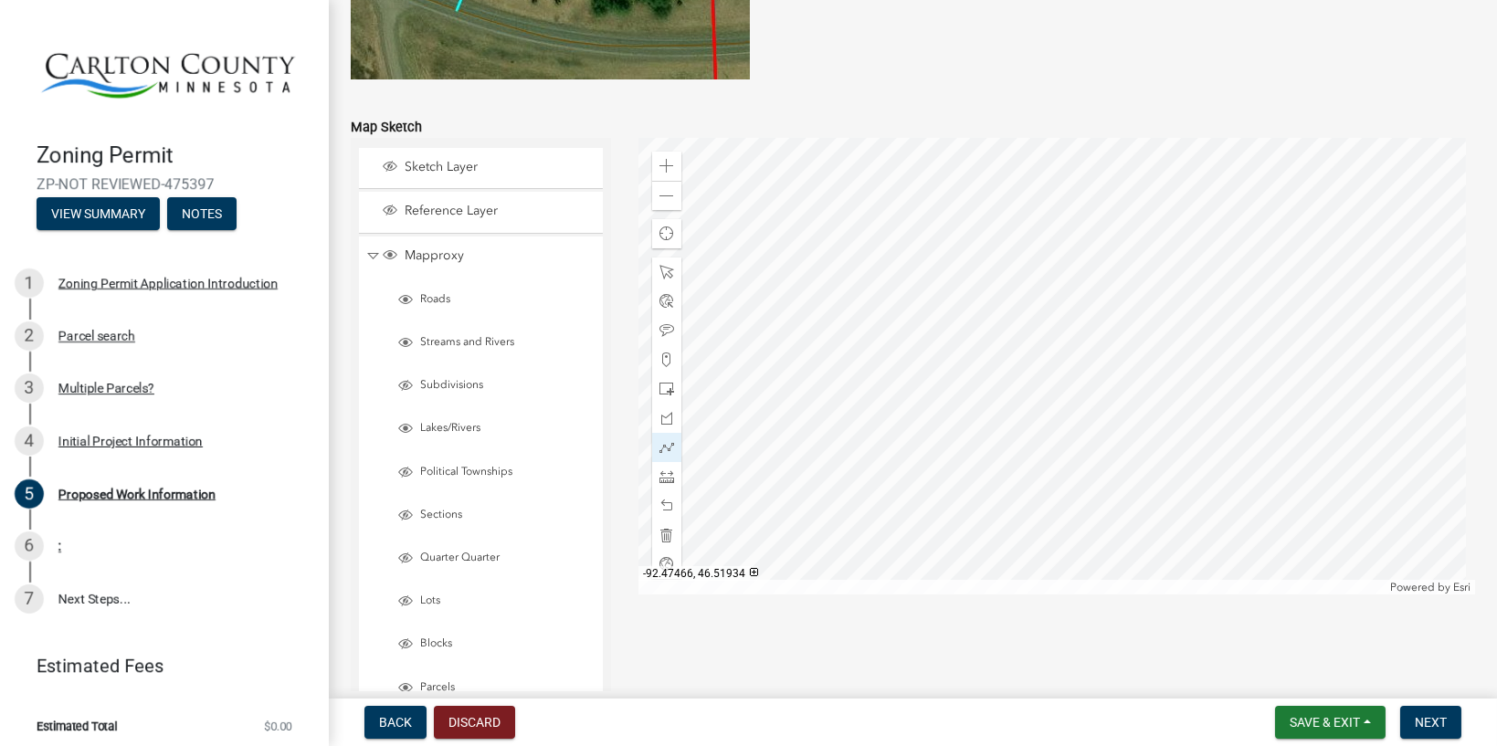
scroll to position [3684, 0]
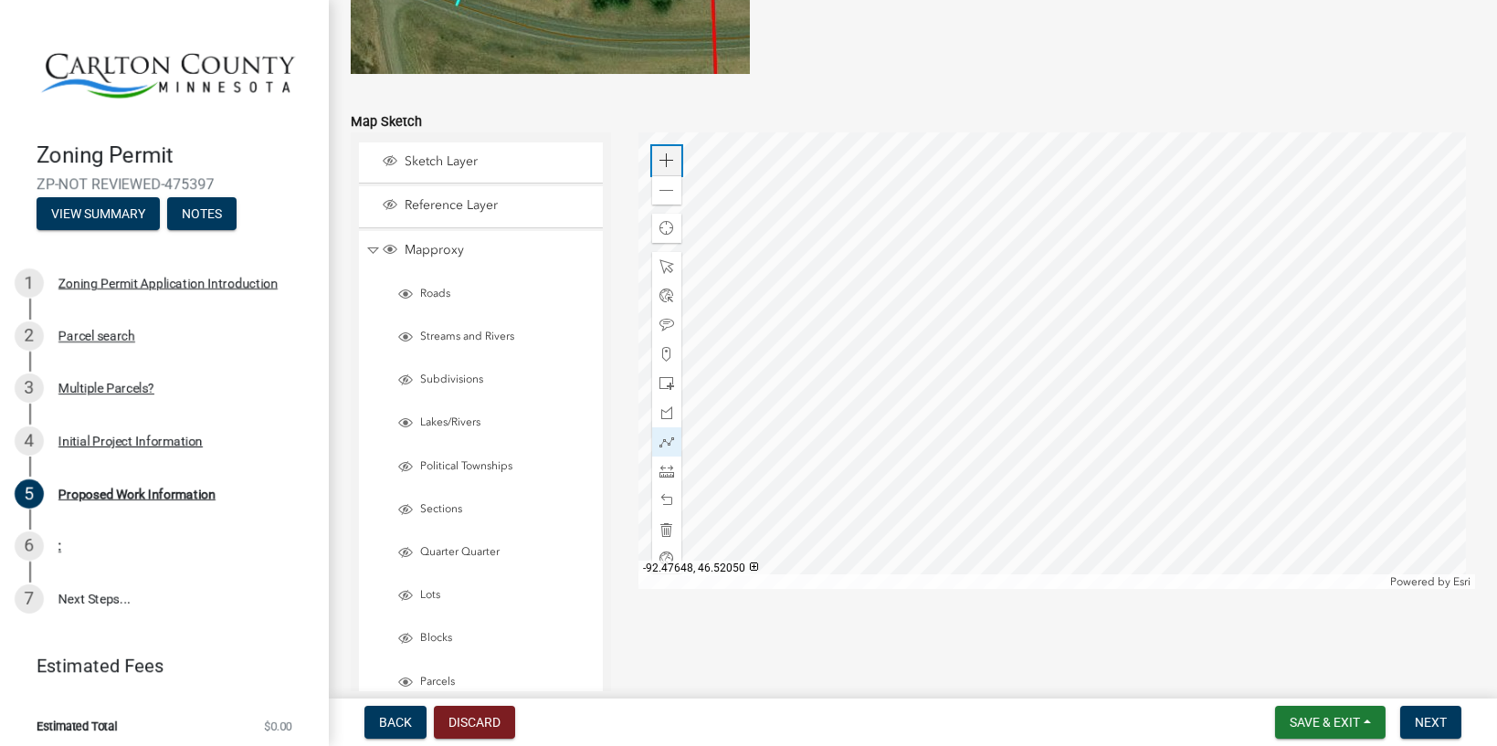
click at [665, 150] on div "Zoom in" at bounding box center [666, 160] width 29 height 29
click at [669, 190] on span at bounding box center [667, 191] width 15 height 15
click at [668, 162] on span at bounding box center [667, 160] width 15 height 15
click at [959, 418] on div at bounding box center [1057, 360] width 837 height 457
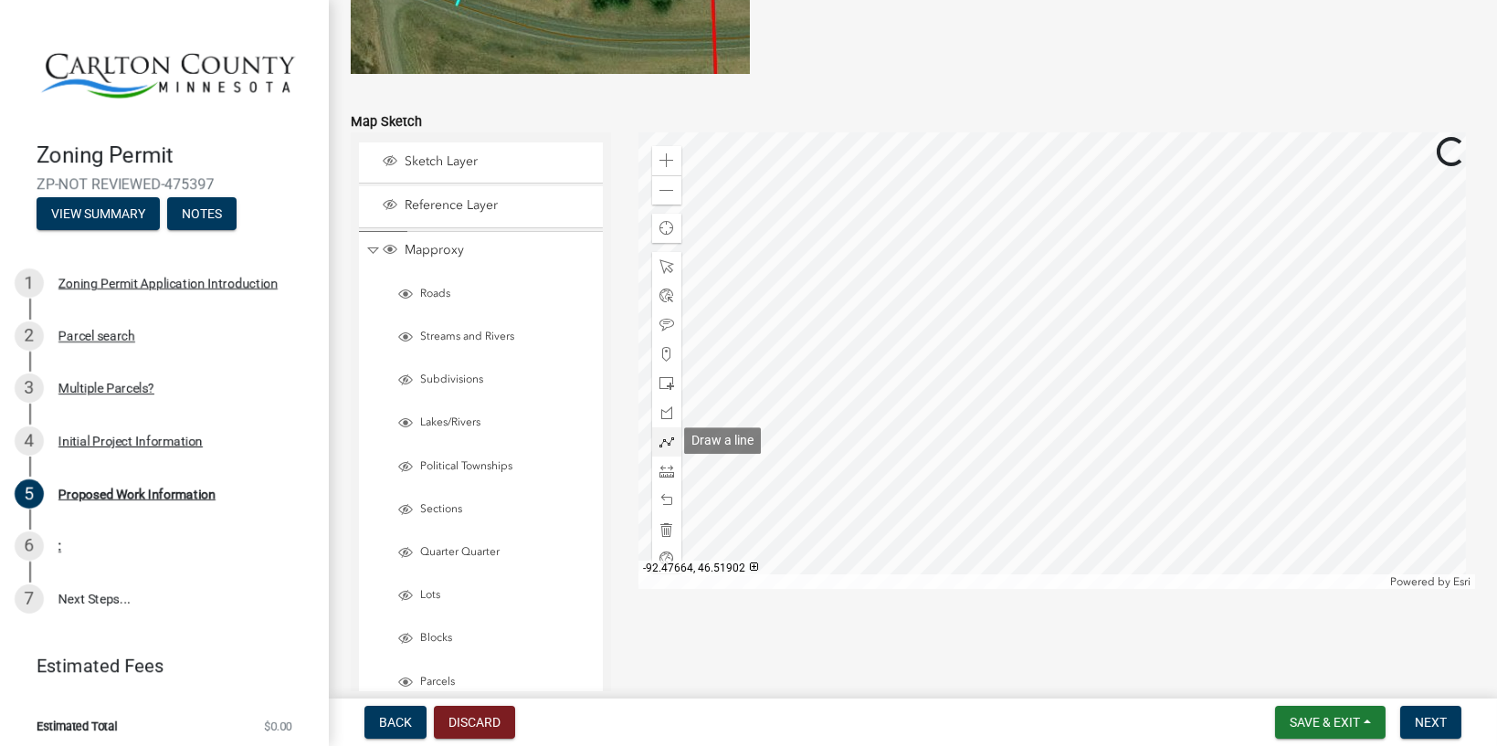
click at [666, 439] on span at bounding box center [667, 442] width 15 height 15
click at [884, 401] on div at bounding box center [1057, 360] width 837 height 457
click at [886, 475] on div at bounding box center [1057, 360] width 837 height 457
click at [857, 399] on div at bounding box center [1057, 360] width 837 height 457
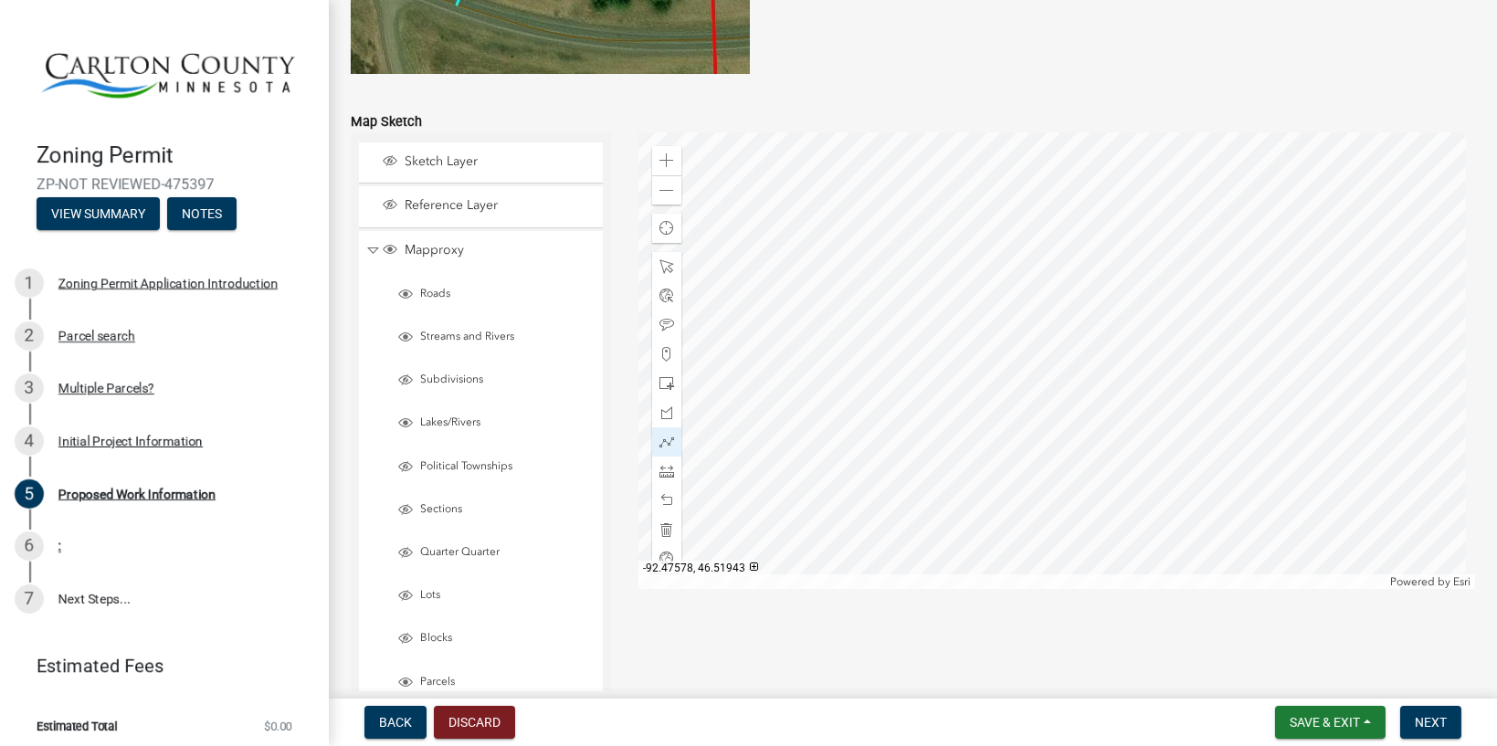
click at [857, 399] on div at bounding box center [1057, 360] width 837 height 457
click at [856, 460] on div at bounding box center [1057, 360] width 837 height 457
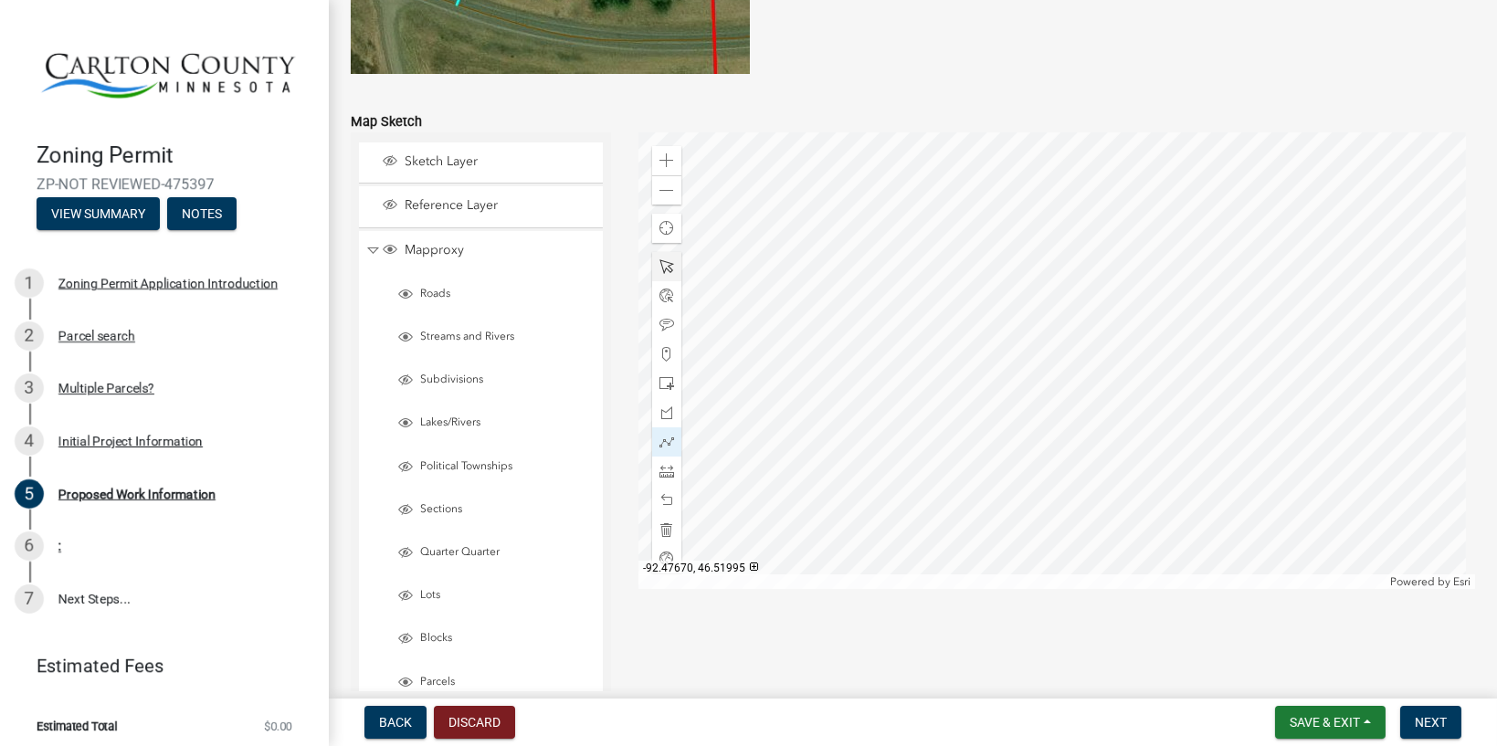
click at [667, 264] on span at bounding box center [667, 266] width 15 height 15
